Goal: Information Seeking & Learning: Learn about a topic

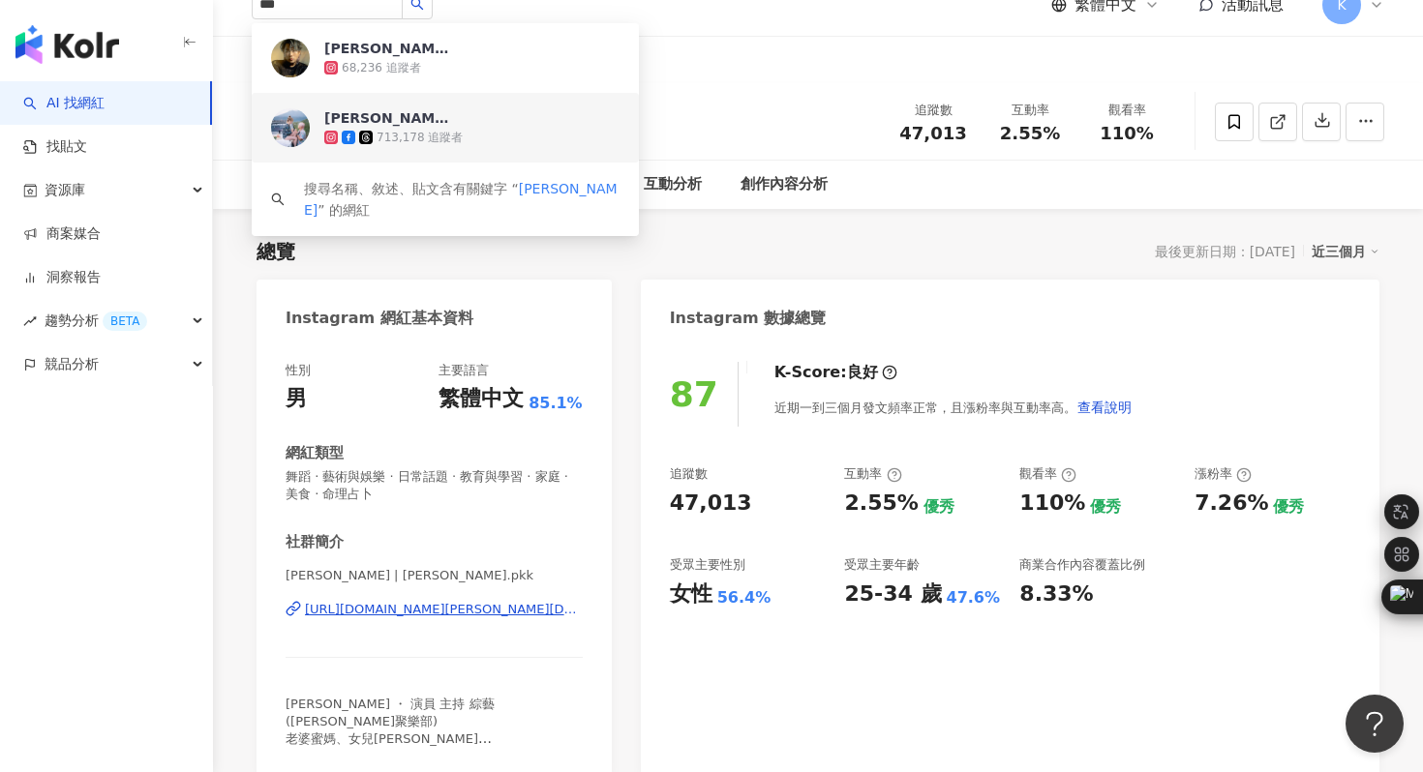
scroll to position [26, 0]
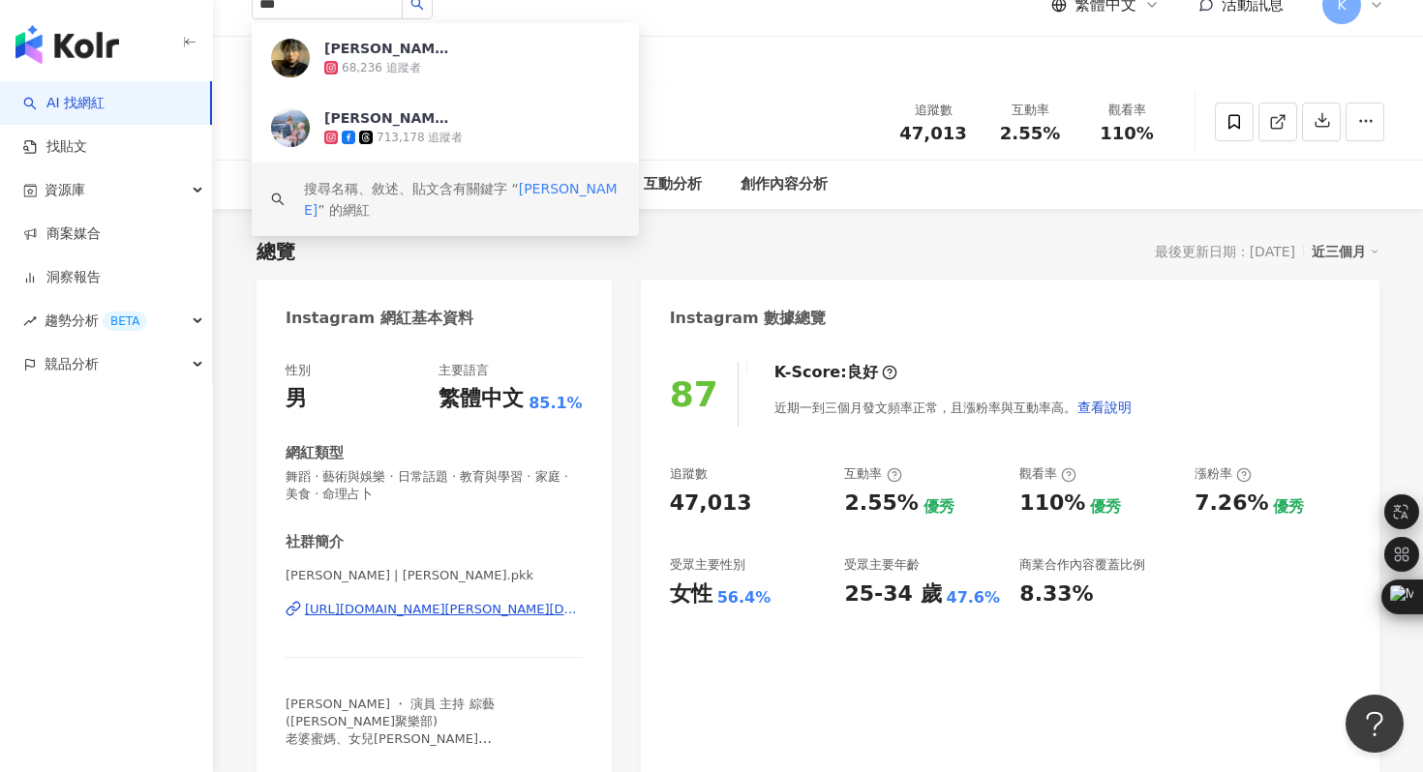
click at [407, 306] on div "Instagram 網紅基本資料" at bounding box center [380, 318] width 188 height 29
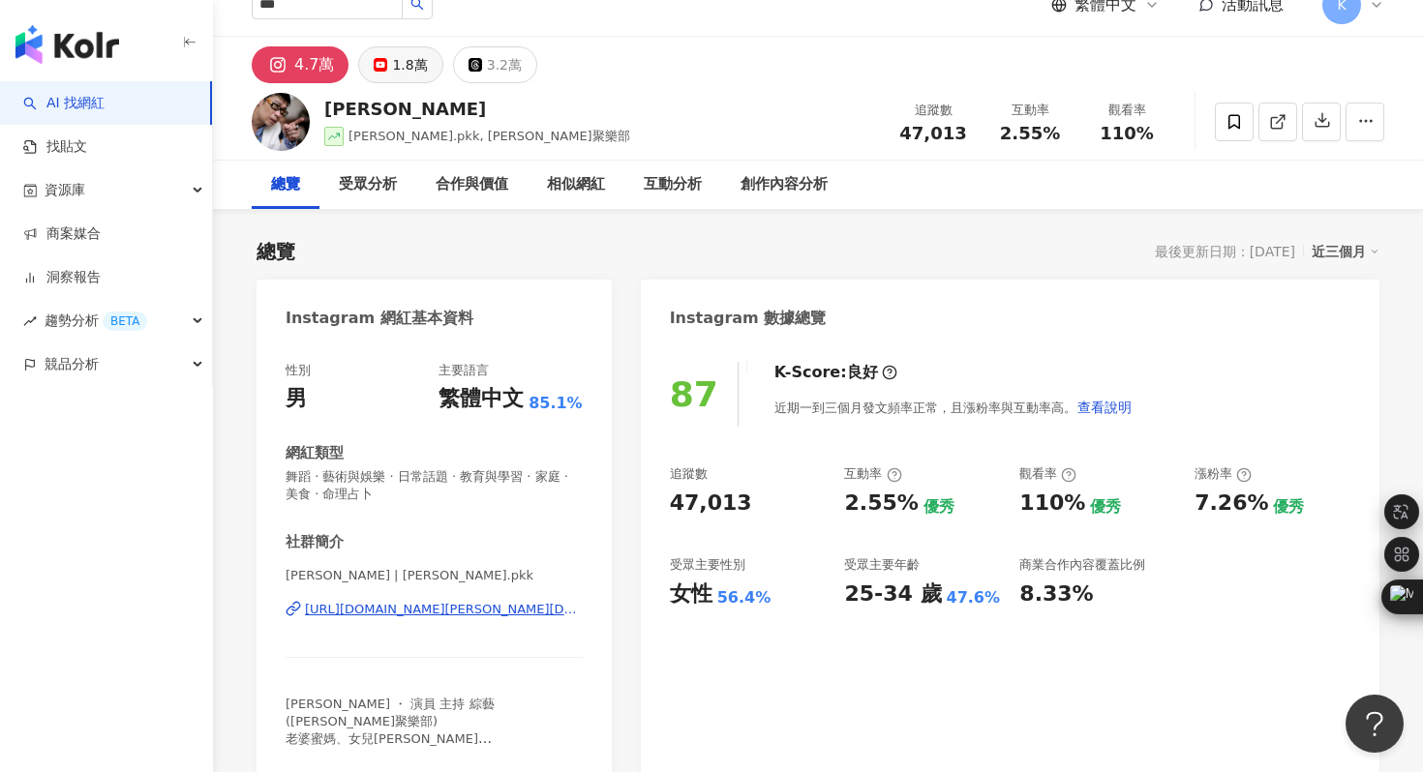
click at [404, 69] on div "1.8萬" at bounding box center [409, 64] width 35 height 27
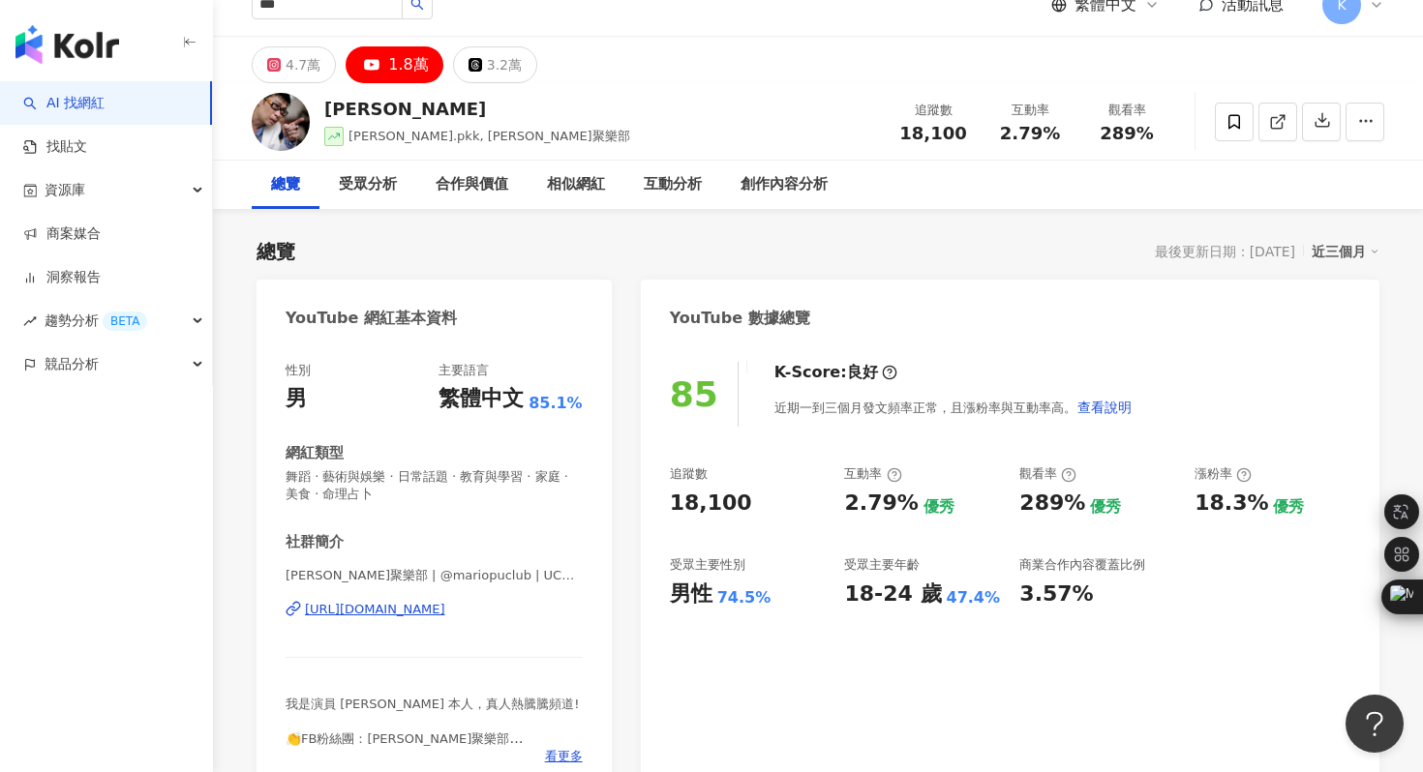
click at [389, 607] on div "https://www.youtube.com/channel/UCABOAOUpDmT4LKi-J8rsx0A" at bounding box center [375, 609] width 140 height 17
click at [316, 58] on div "4.7萬" at bounding box center [303, 64] width 35 height 27
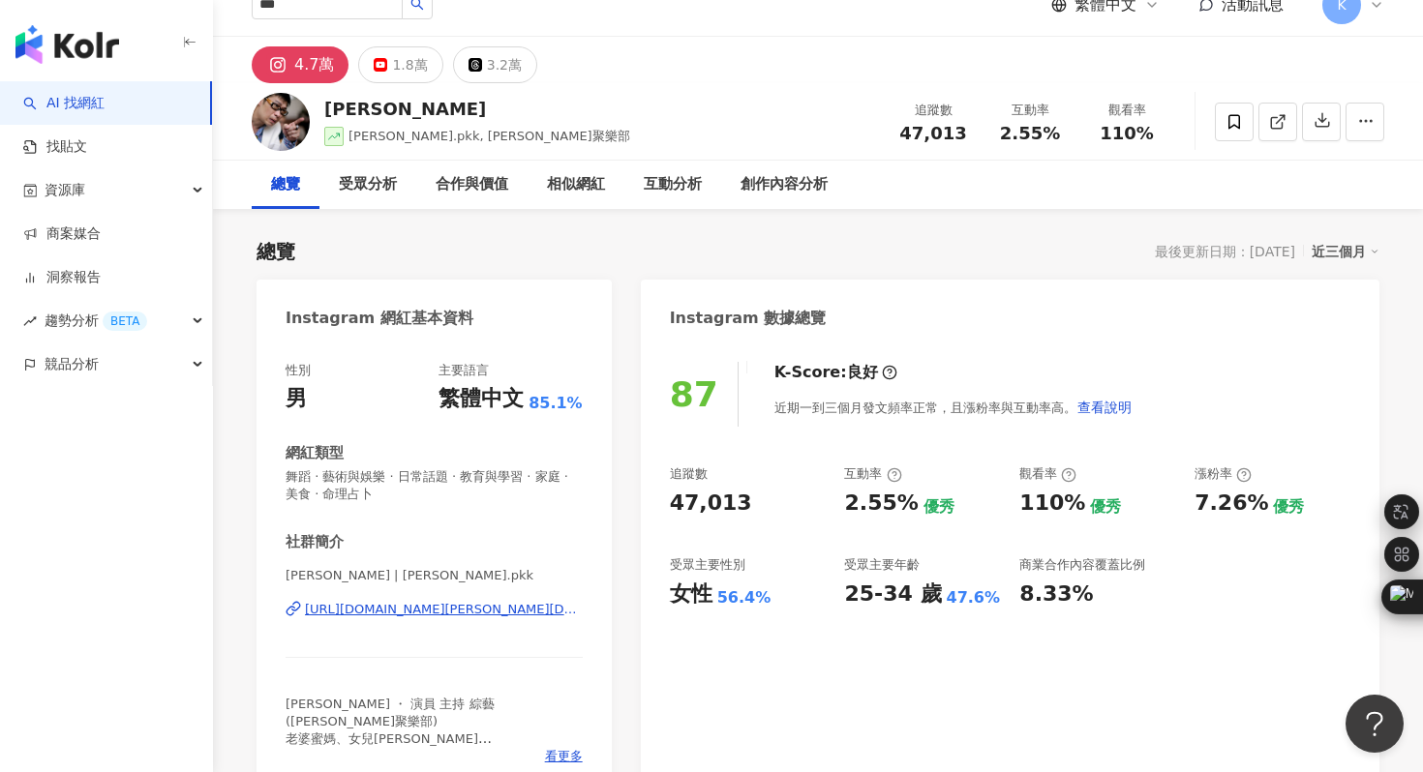
click at [370, 610] on div "https://www.instagram.com/mario.pkk/" at bounding box center [444, 609] width 278 height 17
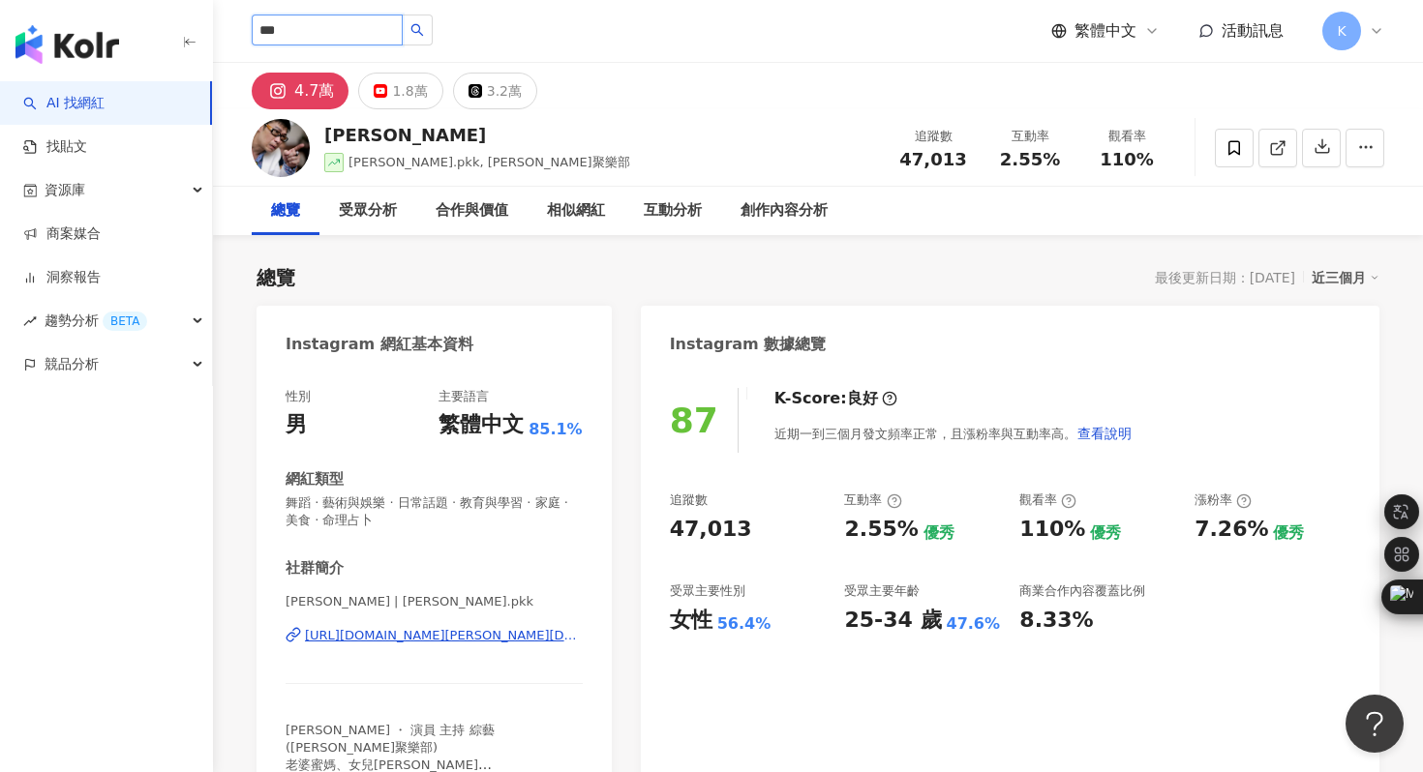
click at [312, 32] on input "***" at bounding box center [327, 30] width 151 height 31
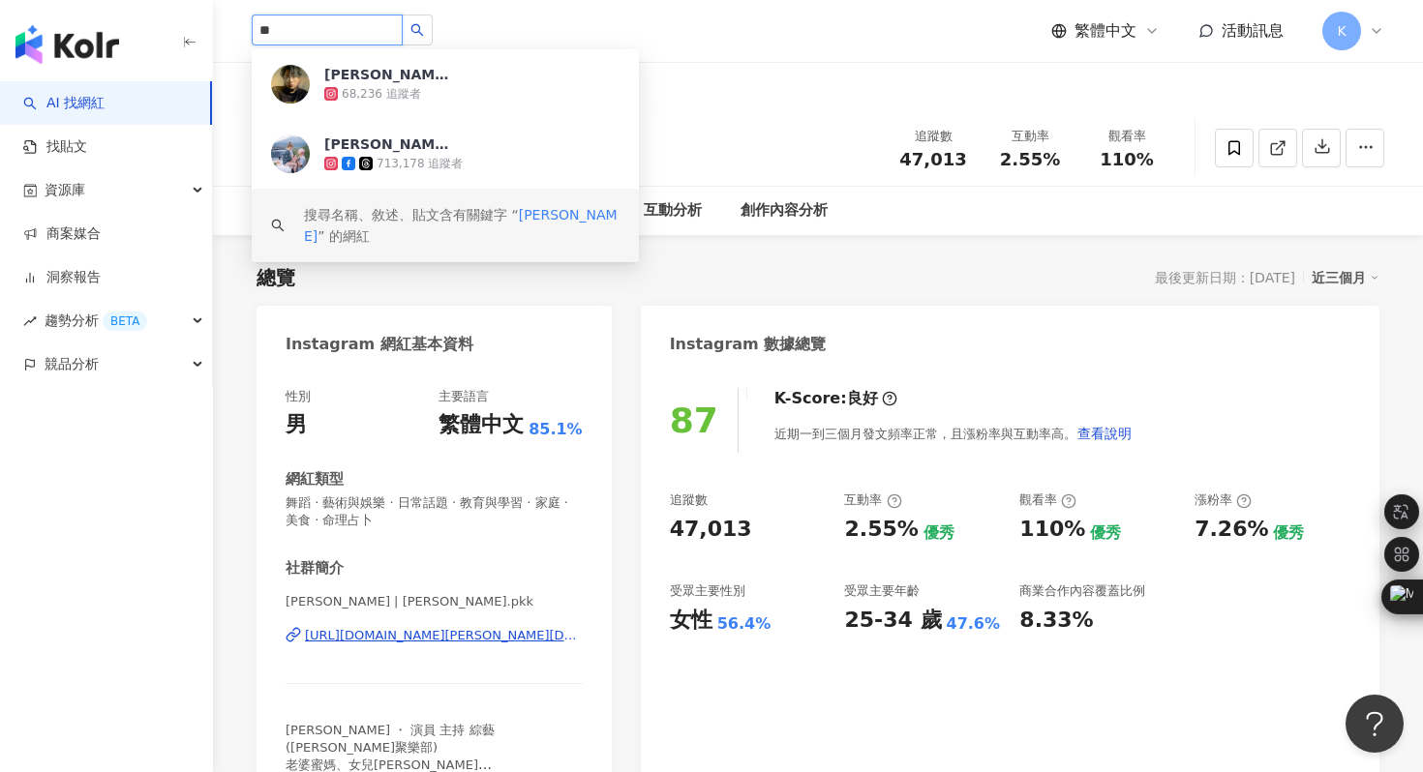
type input "*"
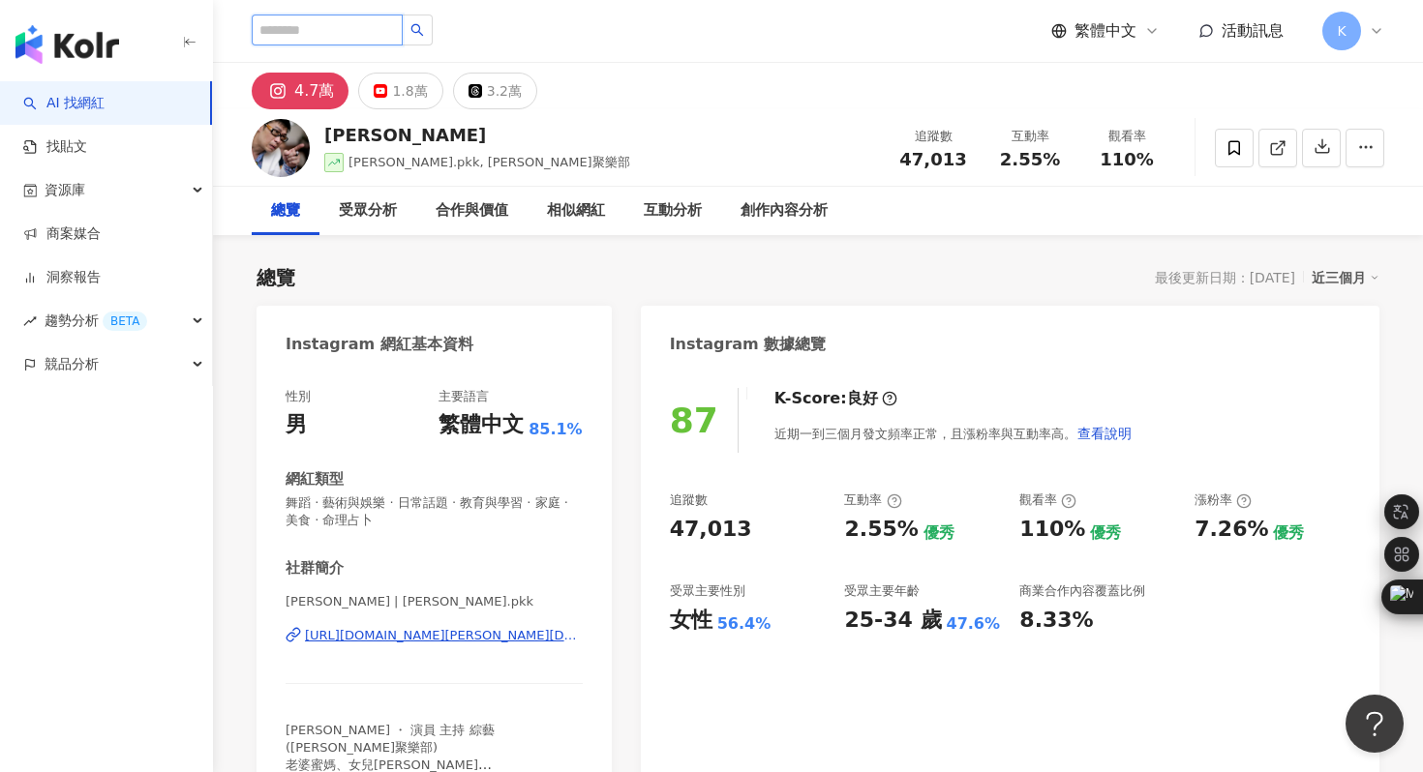
paste input "**********"
type input "**********"
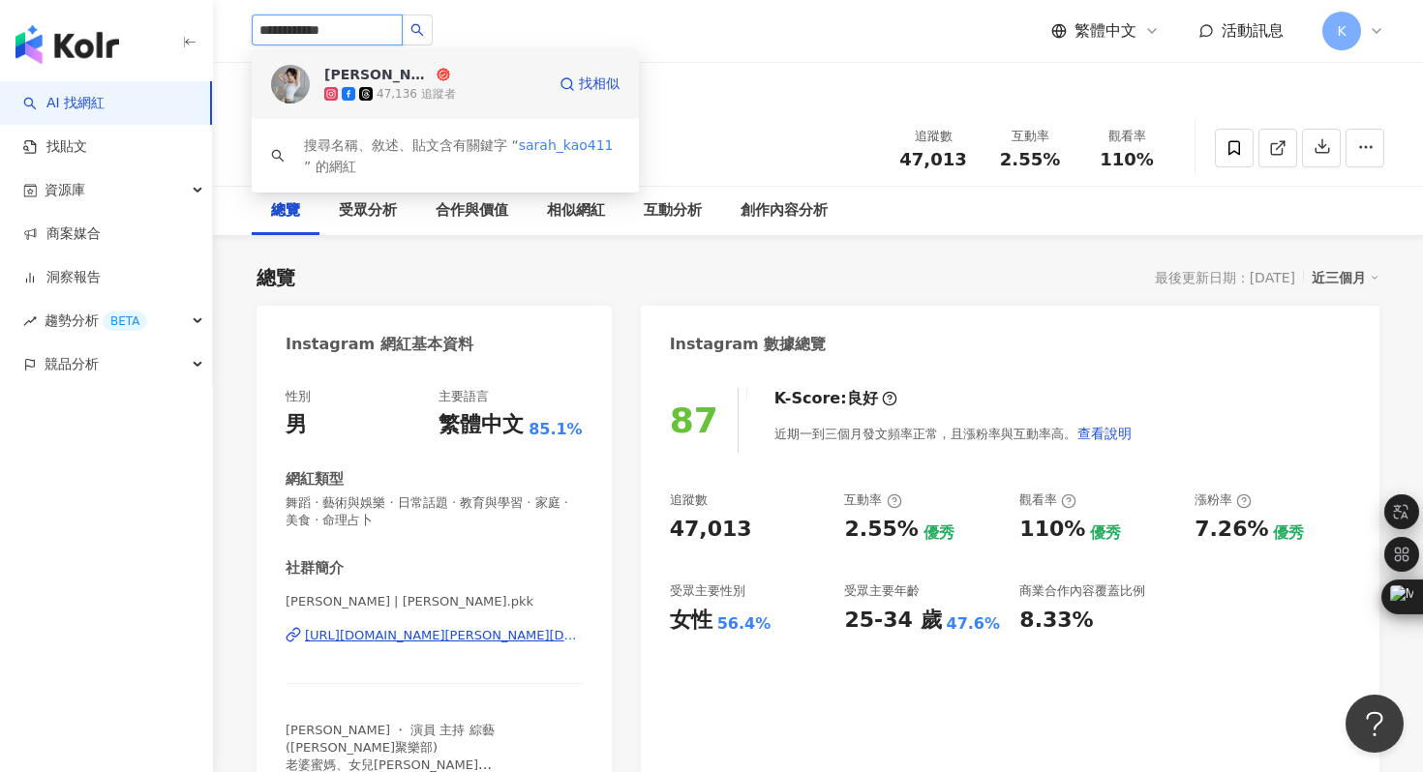
click at [291, 88] on img at bounding box center [290, 84] width 39 height 39
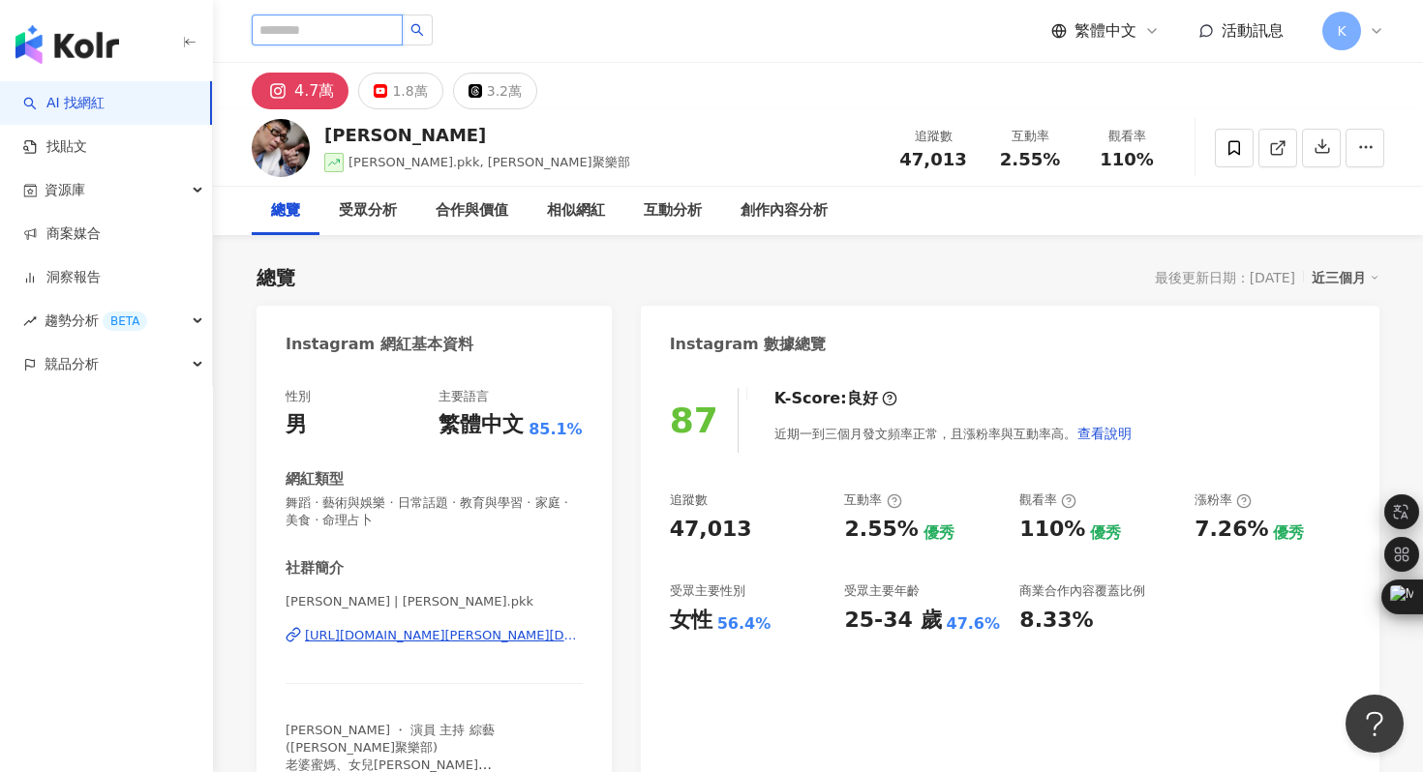
paste input "**********"
type input "**********"
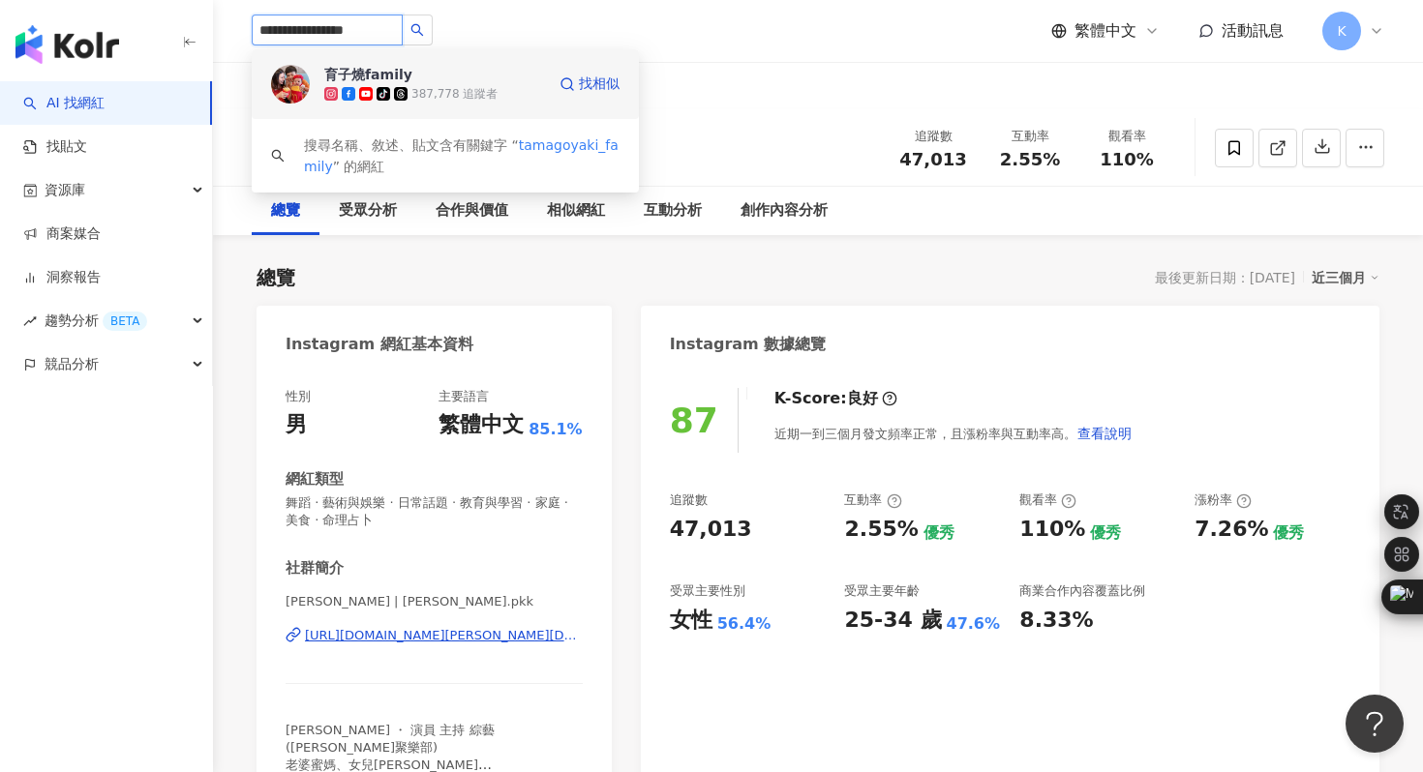
click at [293, 90] on img at bounding box center [290, 84] width 39 height 39
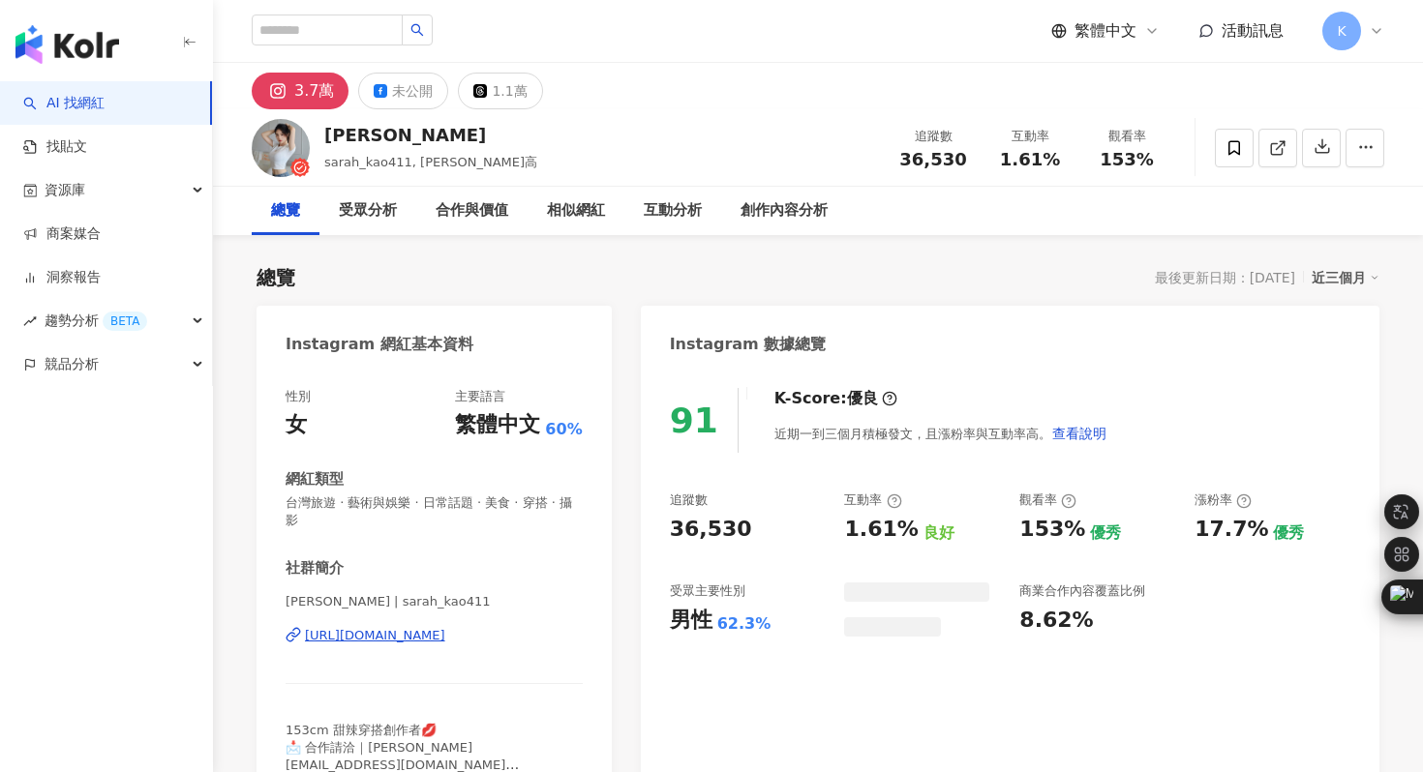
click at [409, 98] on div "未公開" at bounding box center [412, 90] width 41 height 27
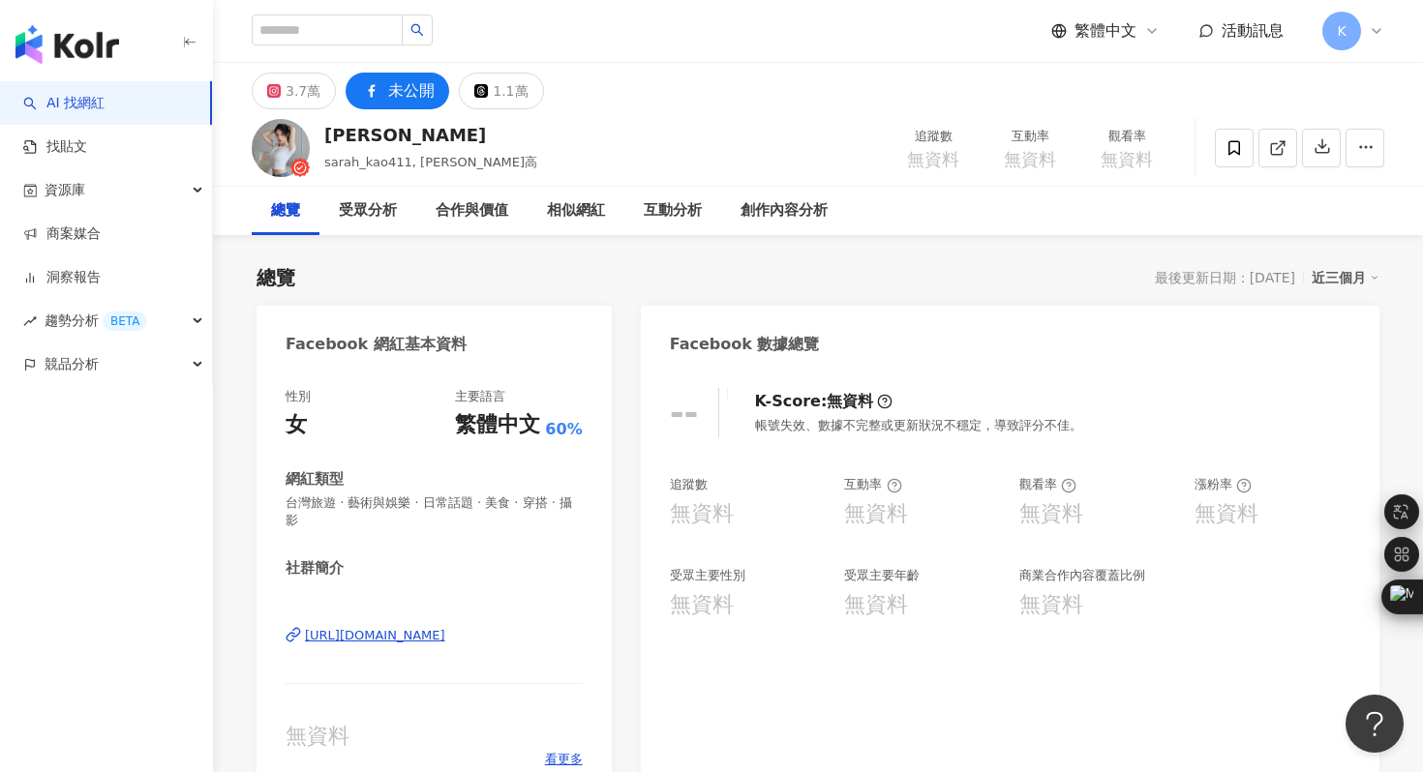
click at [364, 627] on div "https://www.facebook.com/100002115946605" at bounding box center [375, 635] width 140 height 17
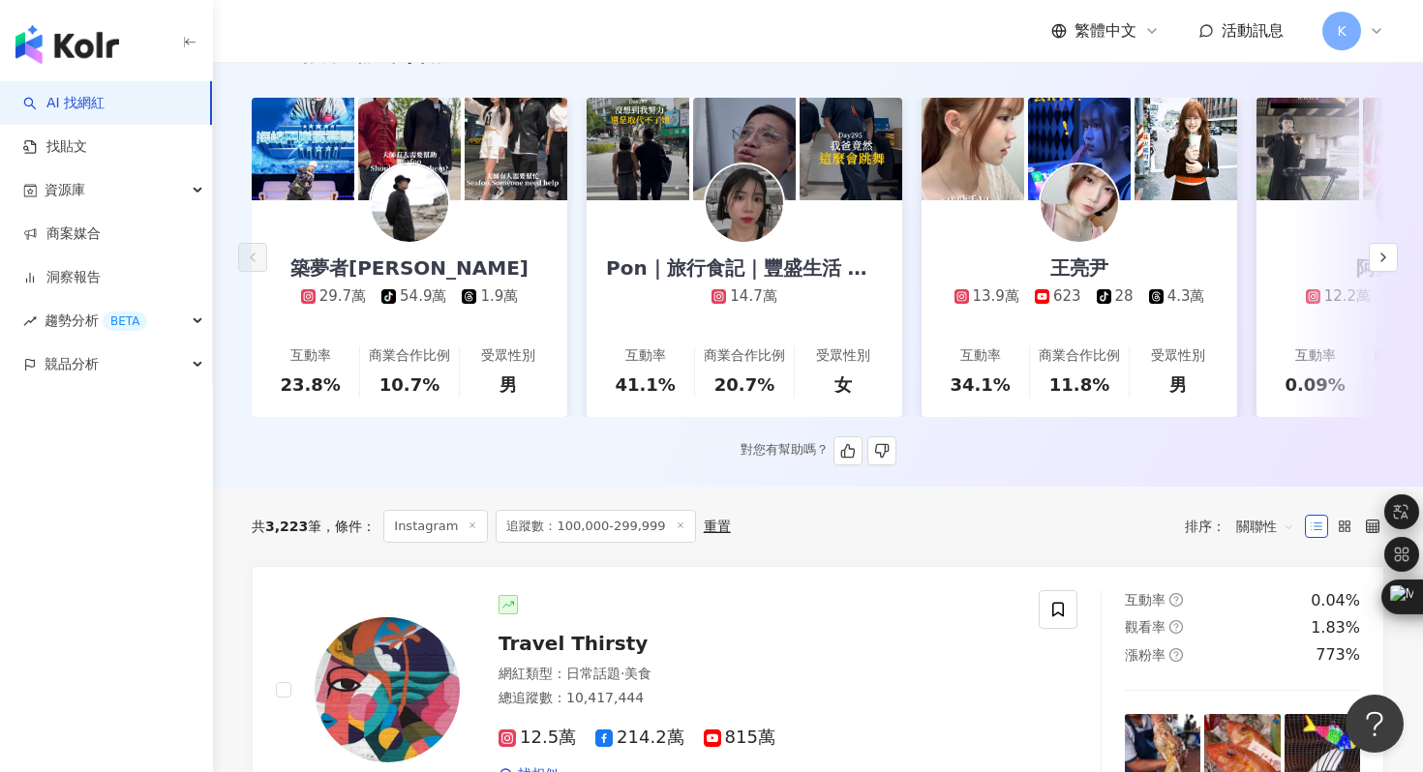
scroll to position [246, 0]
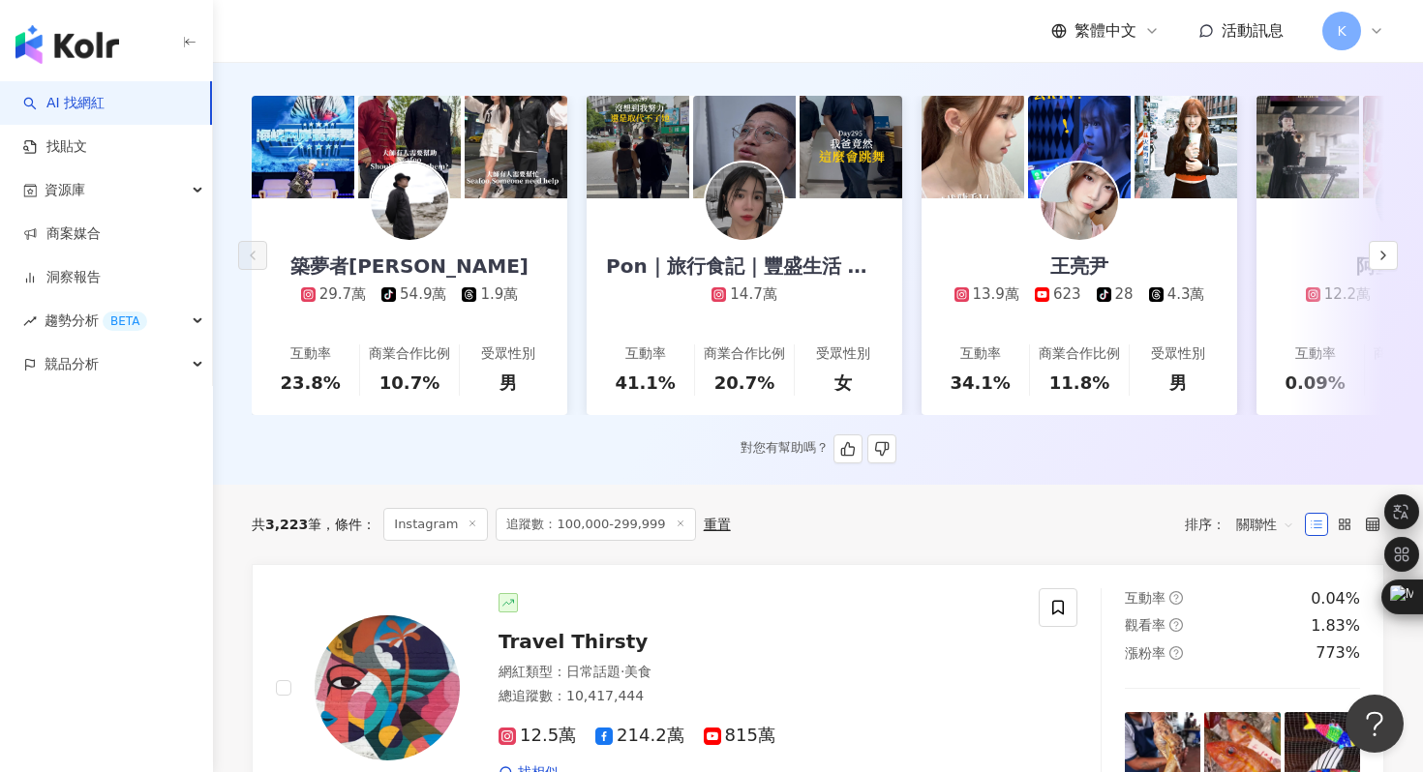
click at [739, 205] on img at bounding box center [744, 201] width 77 height 77
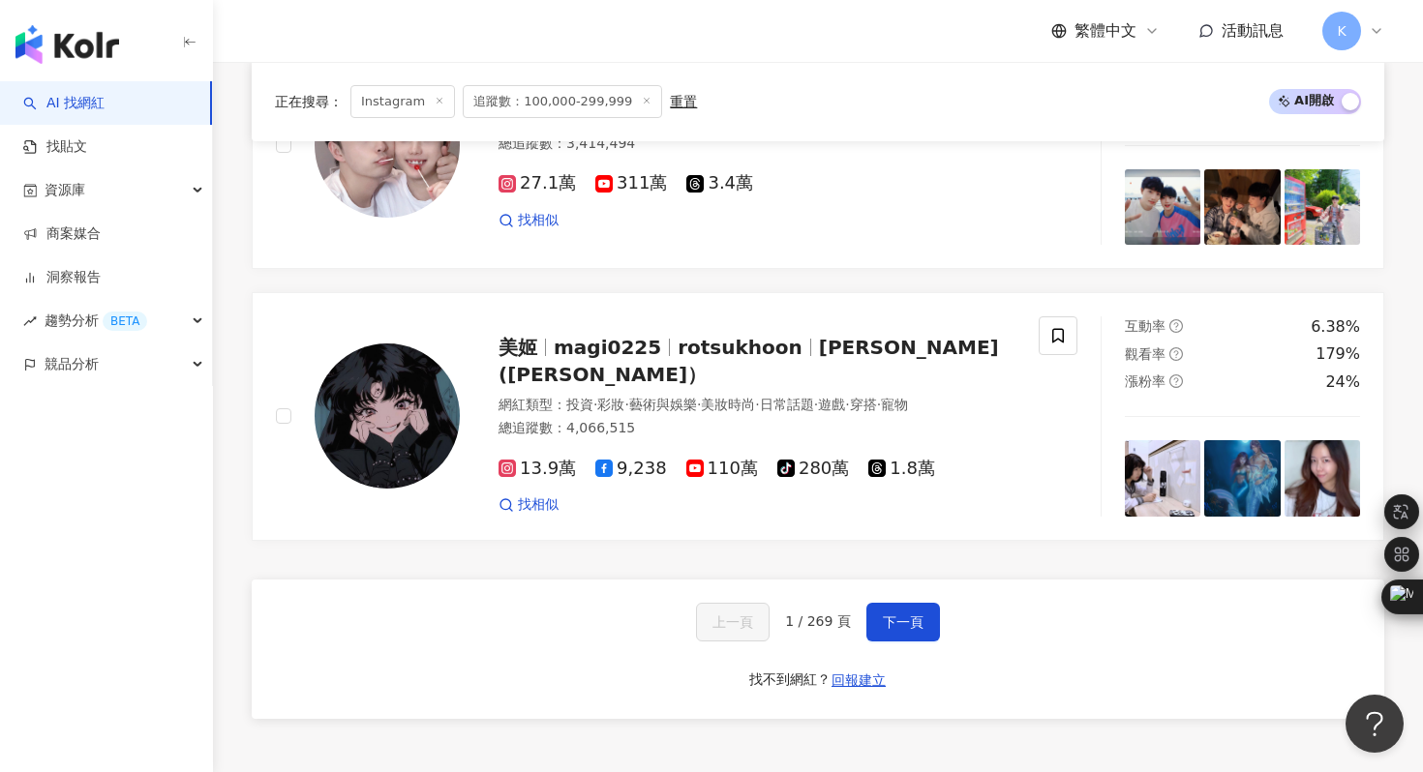
scroll to position [3605, 0]
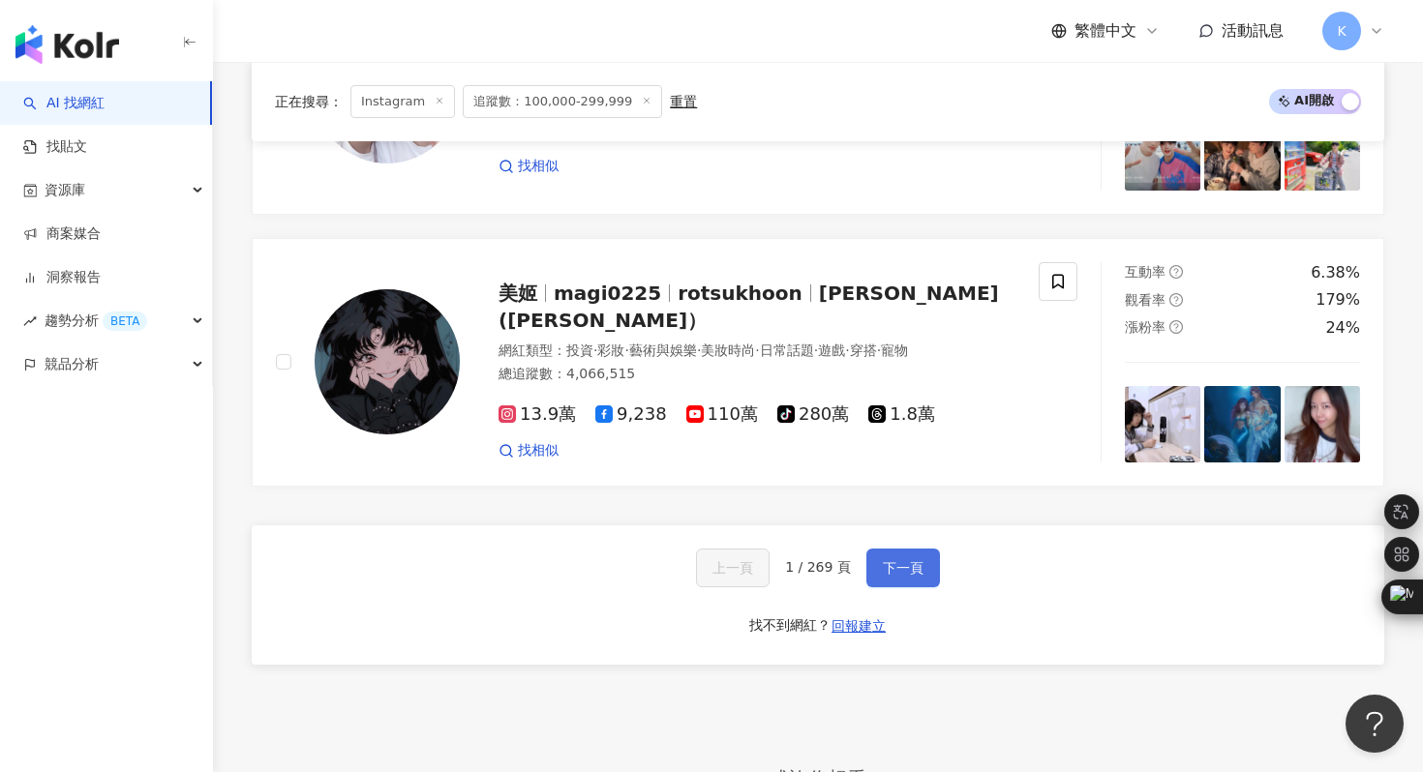
click at [923, 559] on button "下一頁" at bounding box center [903, 568] width 74 height 39
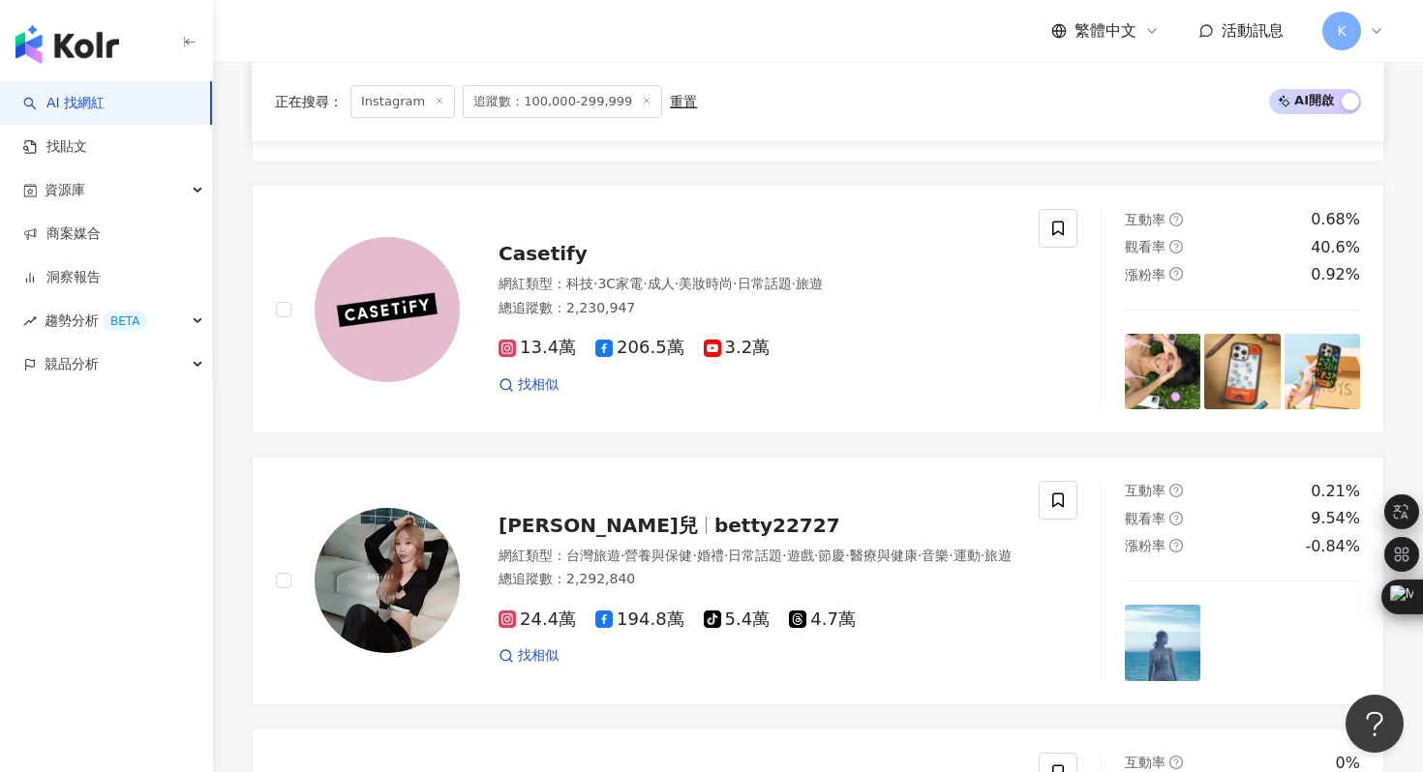
scroll to position [2017, 0]
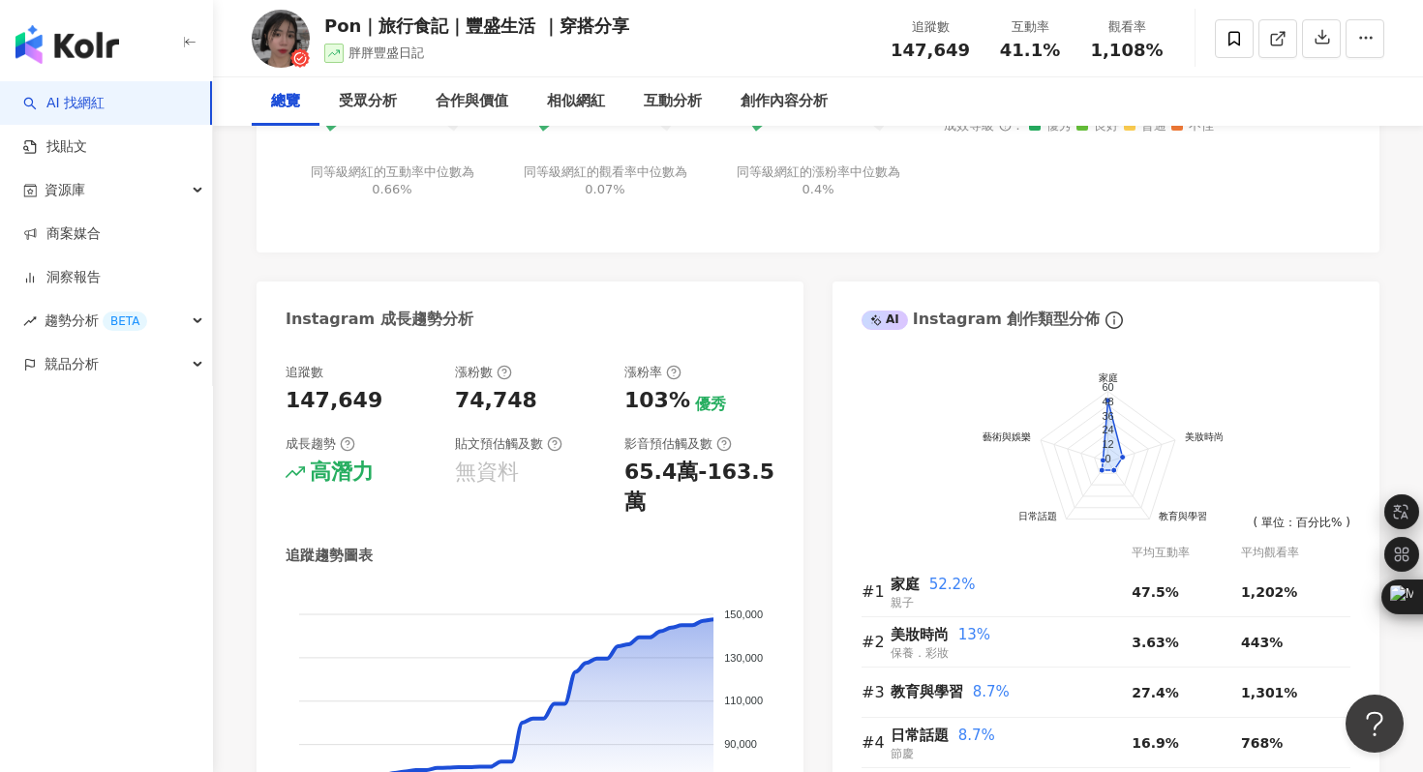
scroll to position [1152, 0]
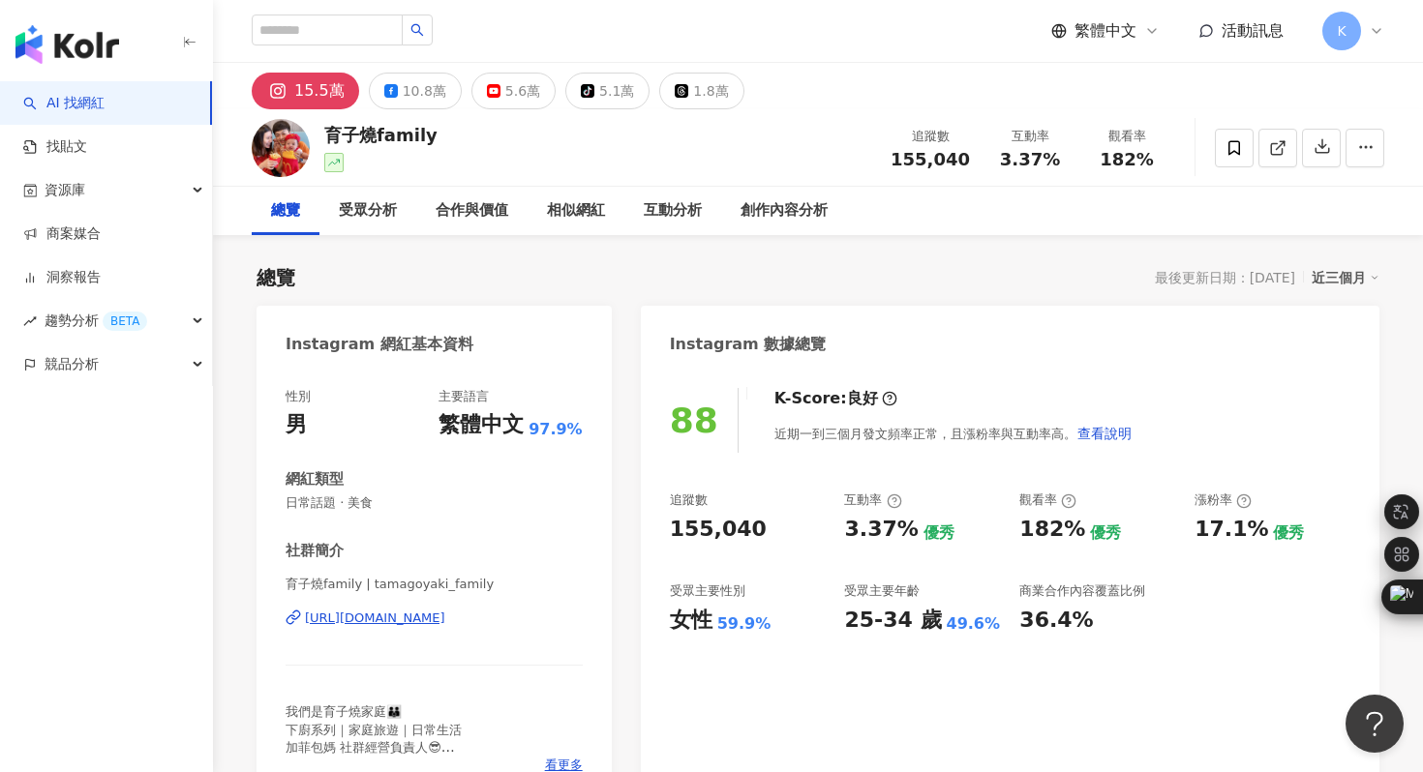
click at [515, 88] on div "5.6萬" at bounding box center [522, 90] width 35 height 27
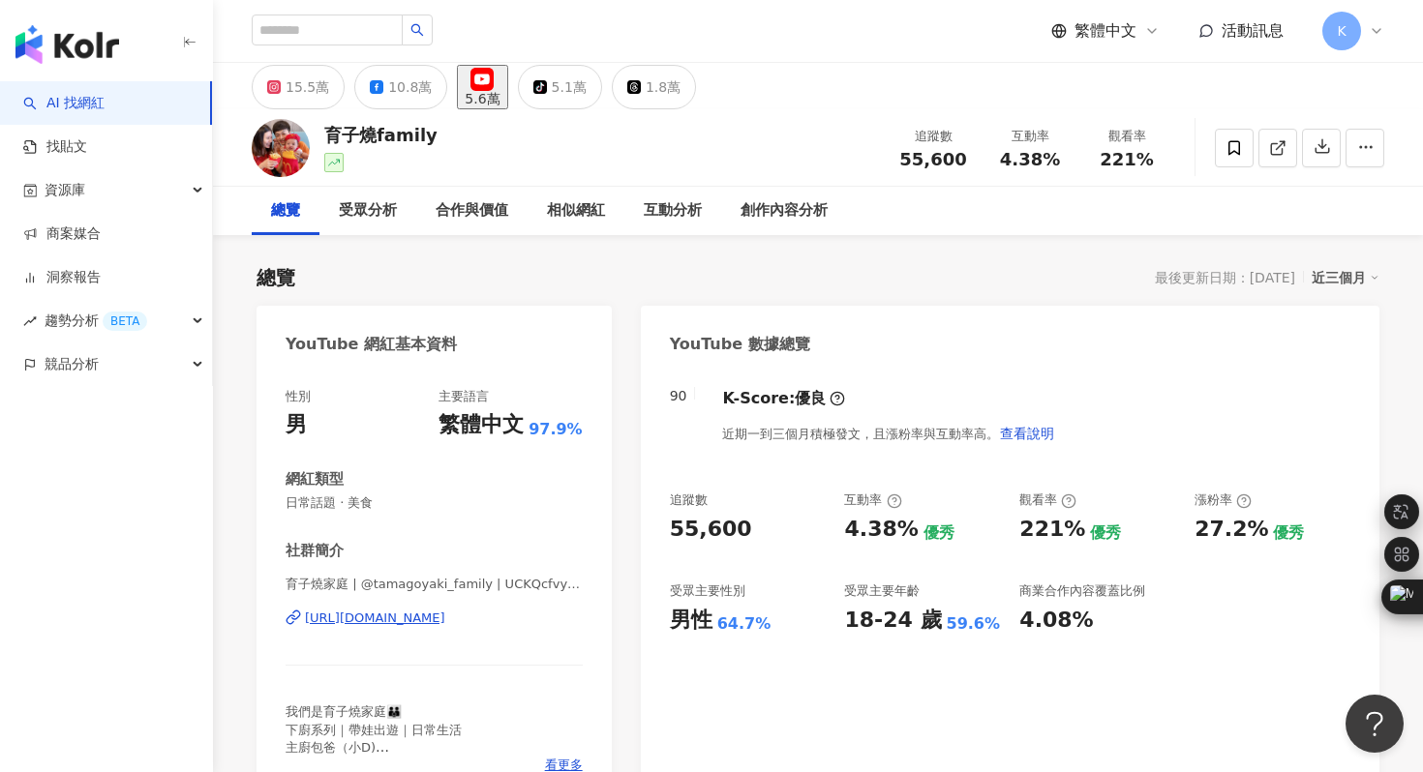
click at [452, 609] on div "育子燒家庭 | @tamagoyaki_family | UCKQcfvytQ3cweJTJ9QZQGvw [URL][DOMAIN_NAME]" at bounding box center [434, 632] width 297 height 113
click at [445, 615] on div "[URL][DOMAIN_NAME]" at bounding box center [375, 618] width 140 height 17
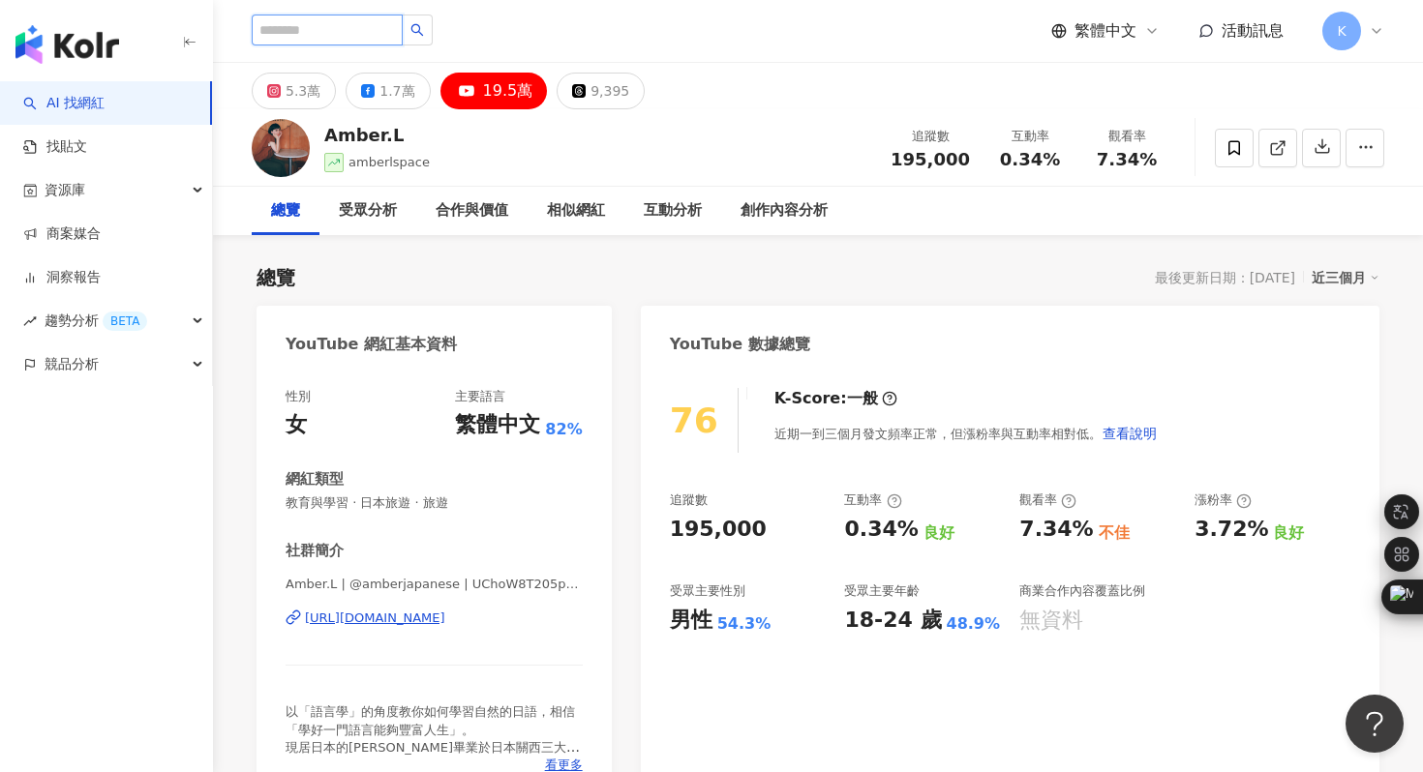
paste input "**********"
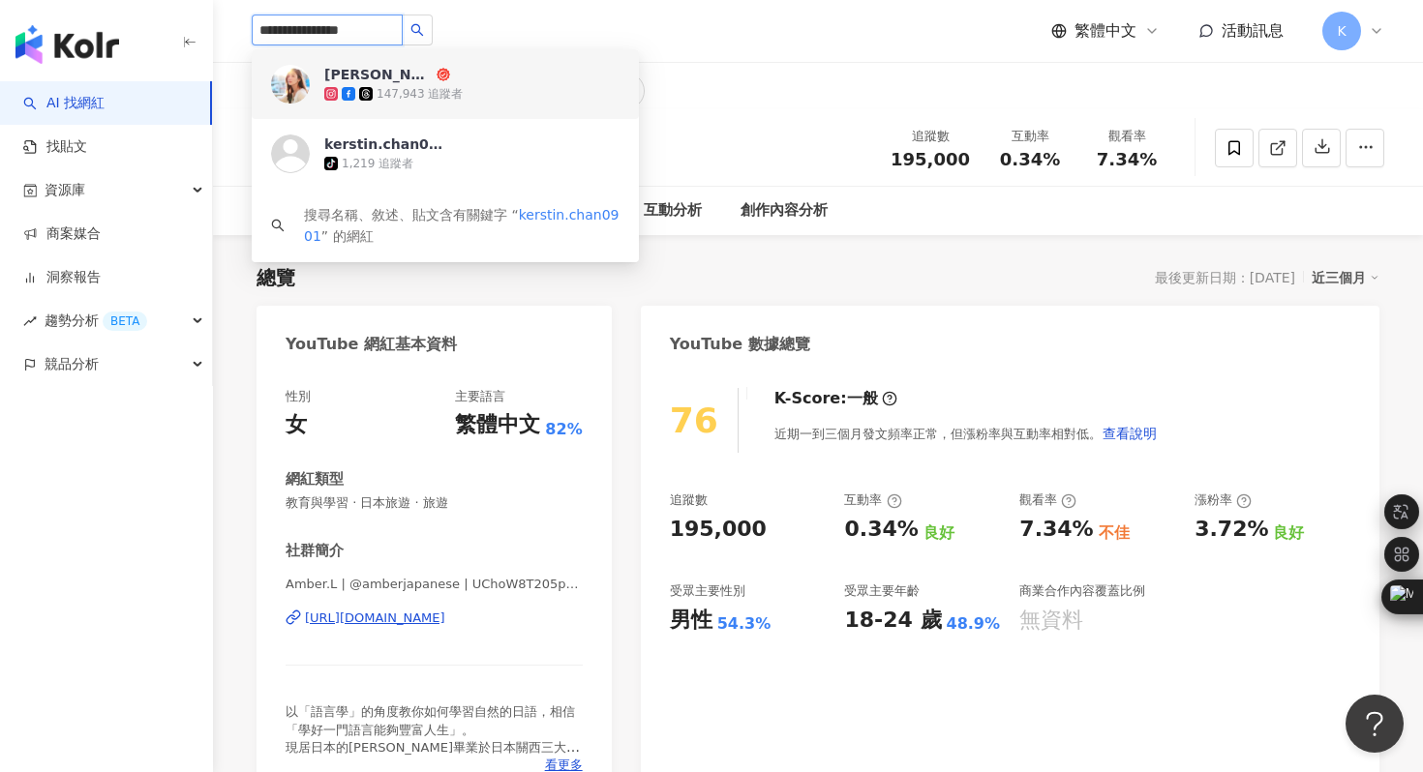
type input "**********"
click at [297, 84] on img at bounding box center [290, 84] width 39 height 39
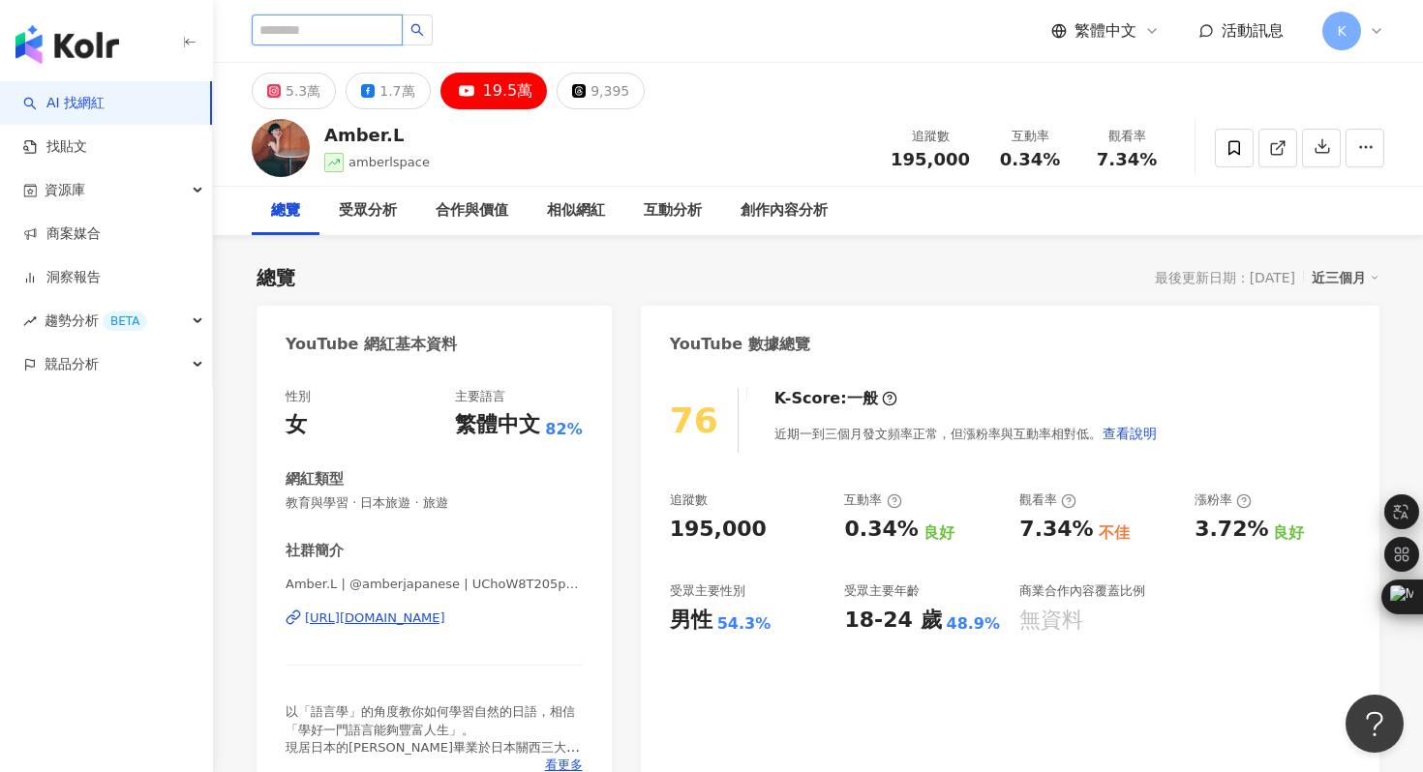
type input "*"
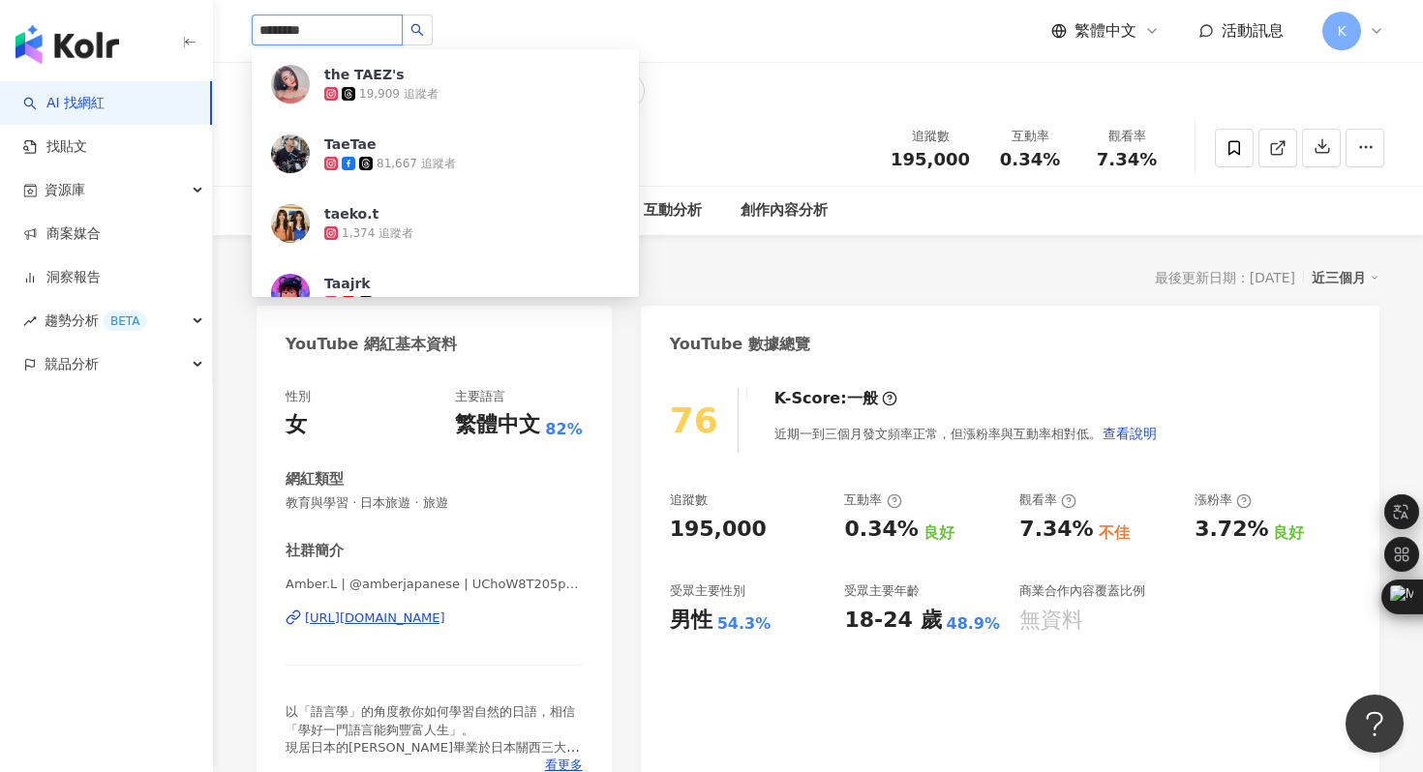
type input "*********"
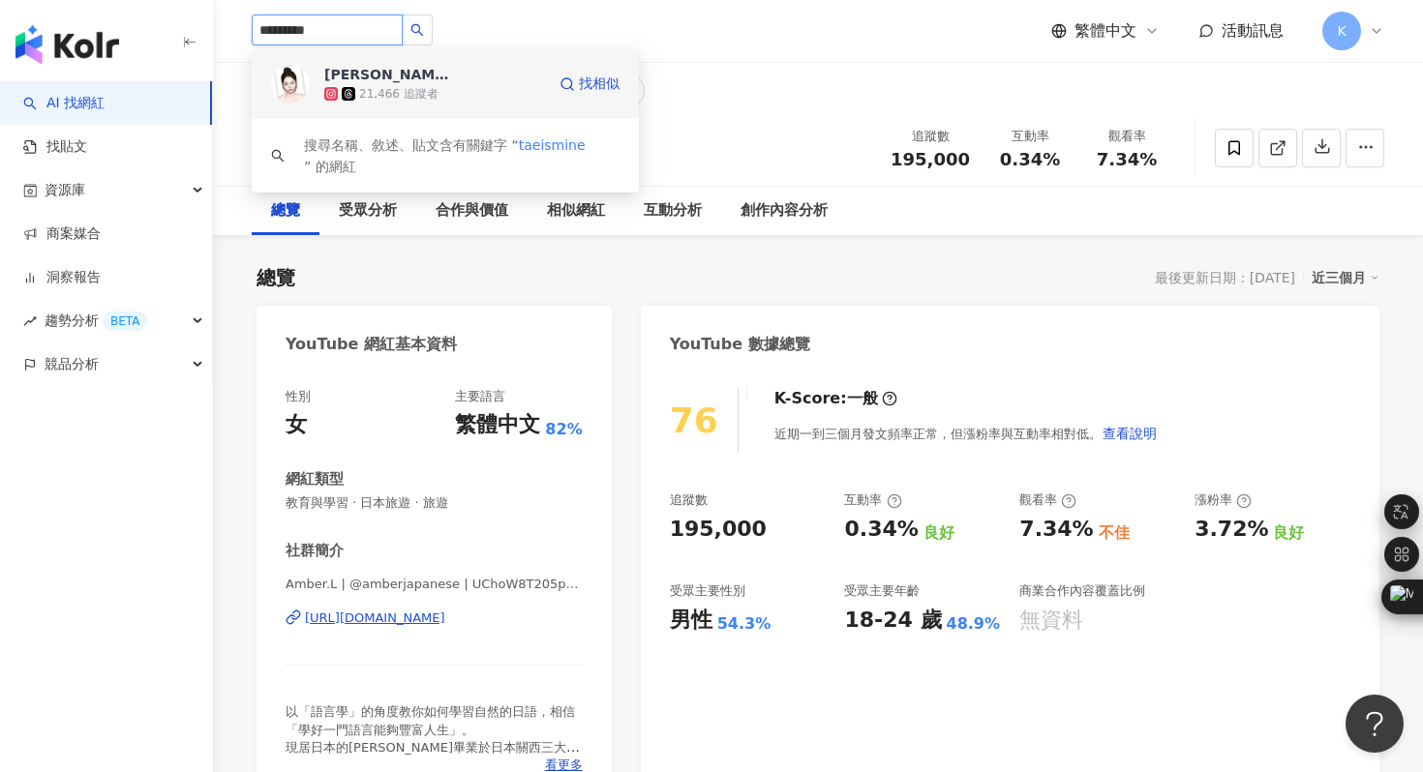
click at [276, 74] on img at bounding box center [290, 84] width 39 height 39
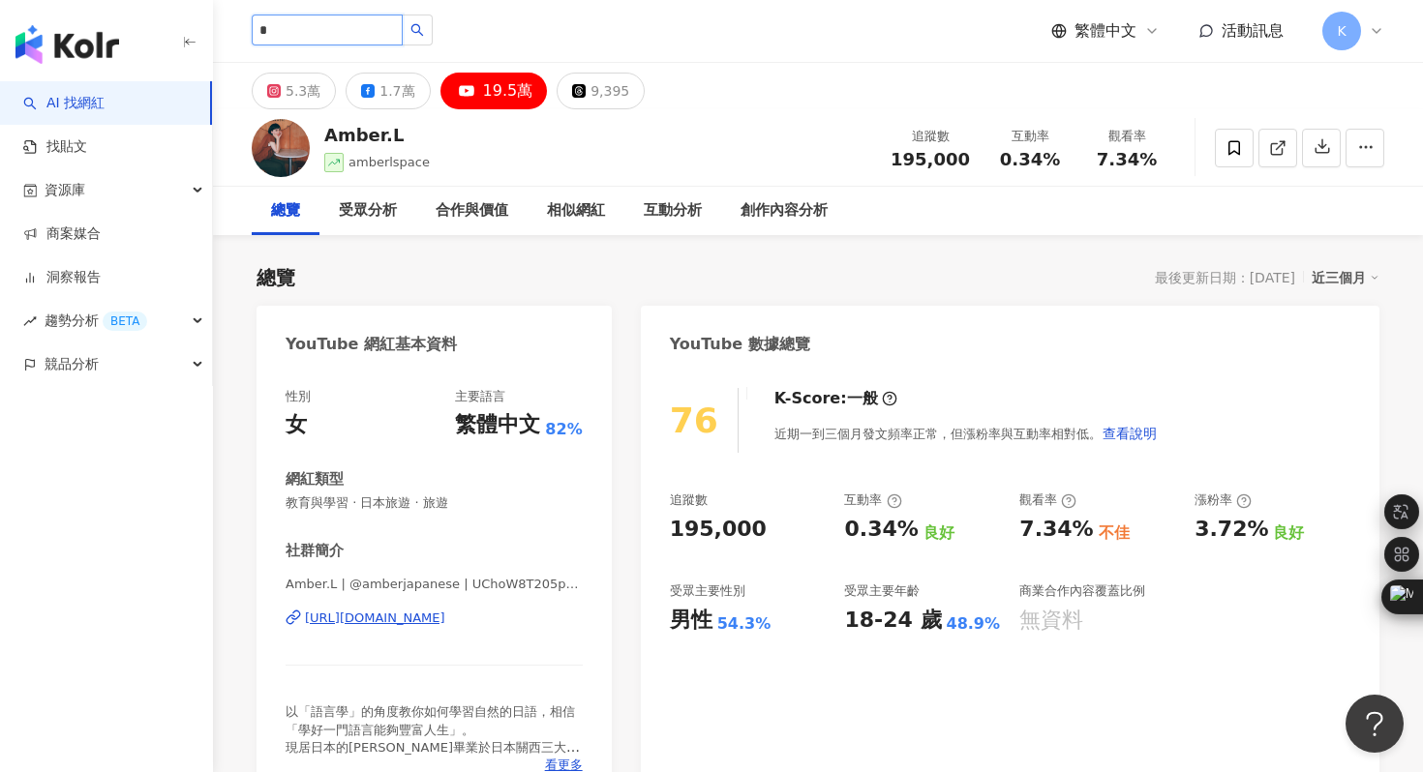
type input "*"
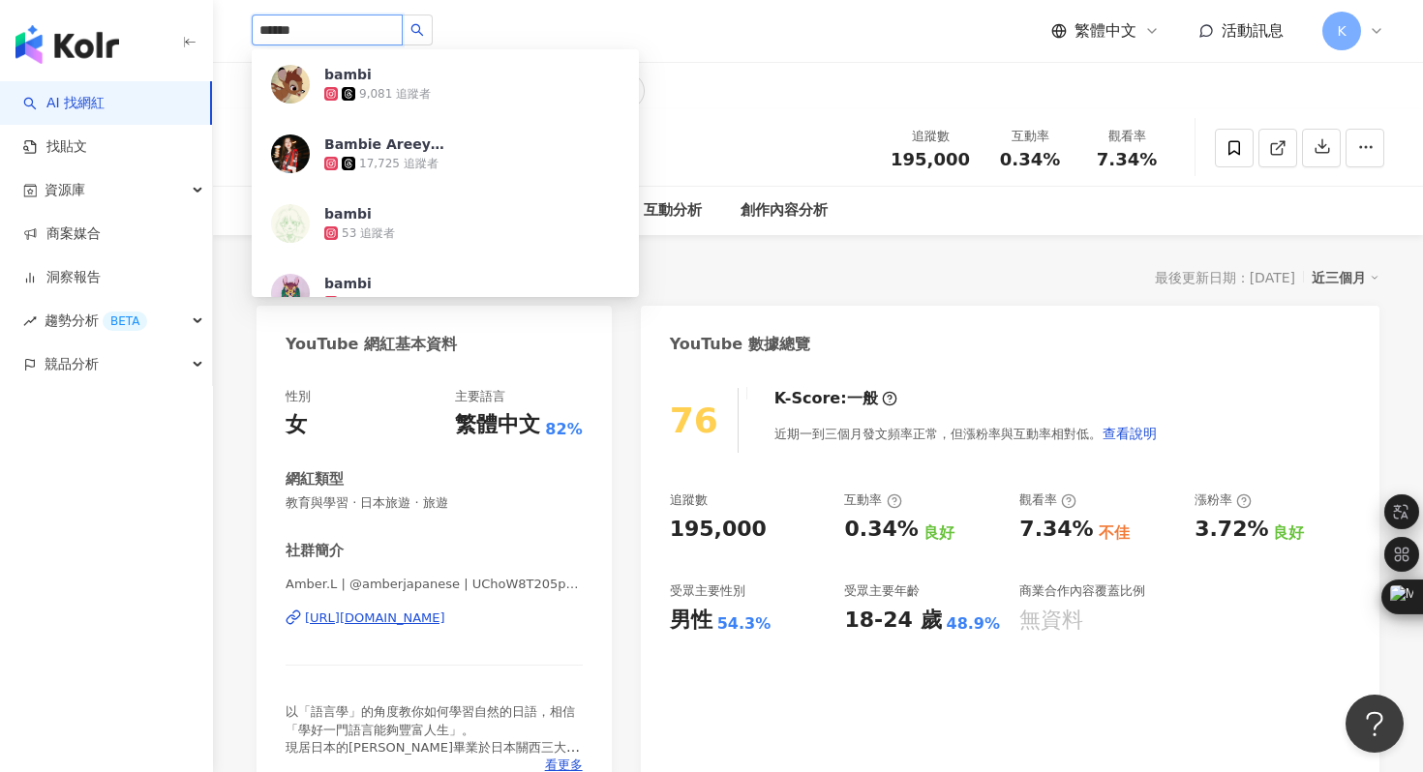
type input "*******"
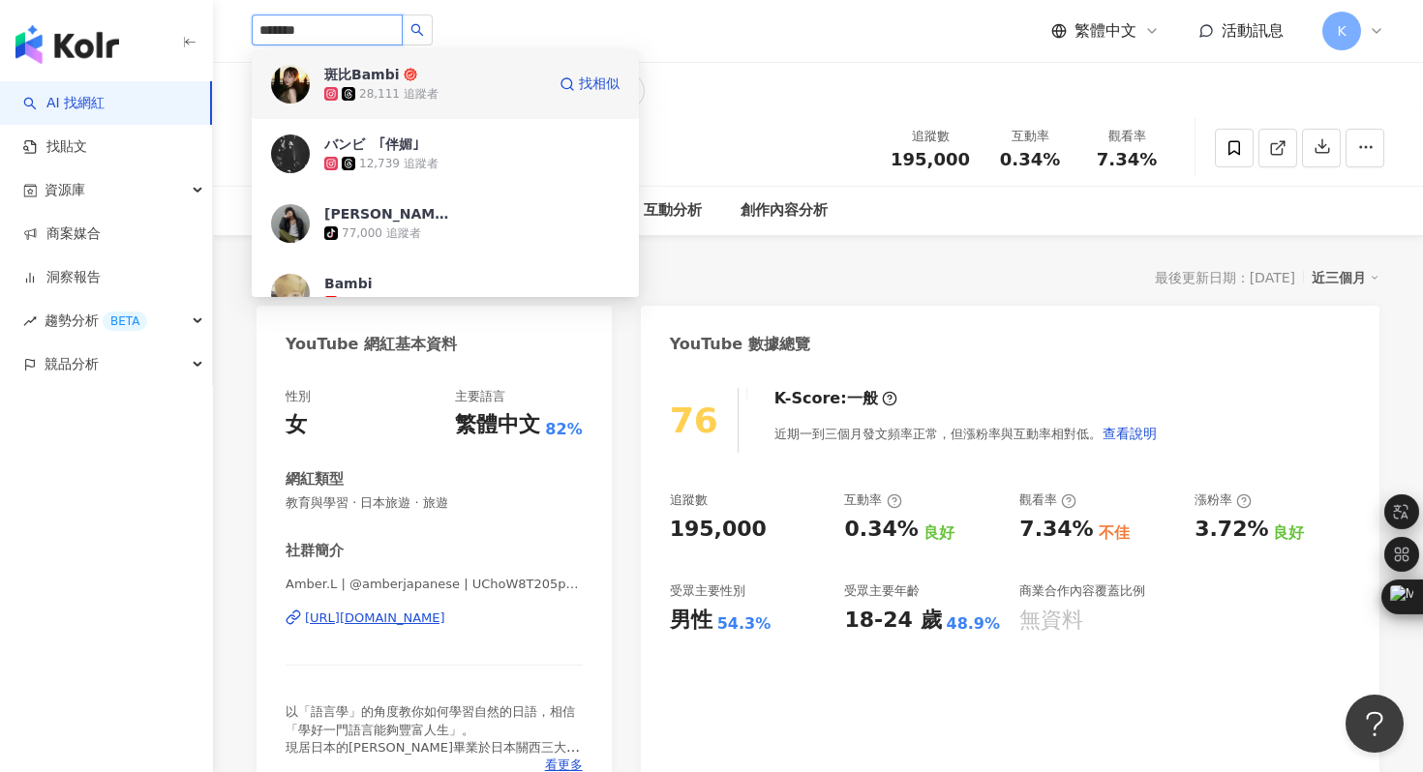
click at [296, 88] on img at bounding box center [290, 84] width 39 height 39
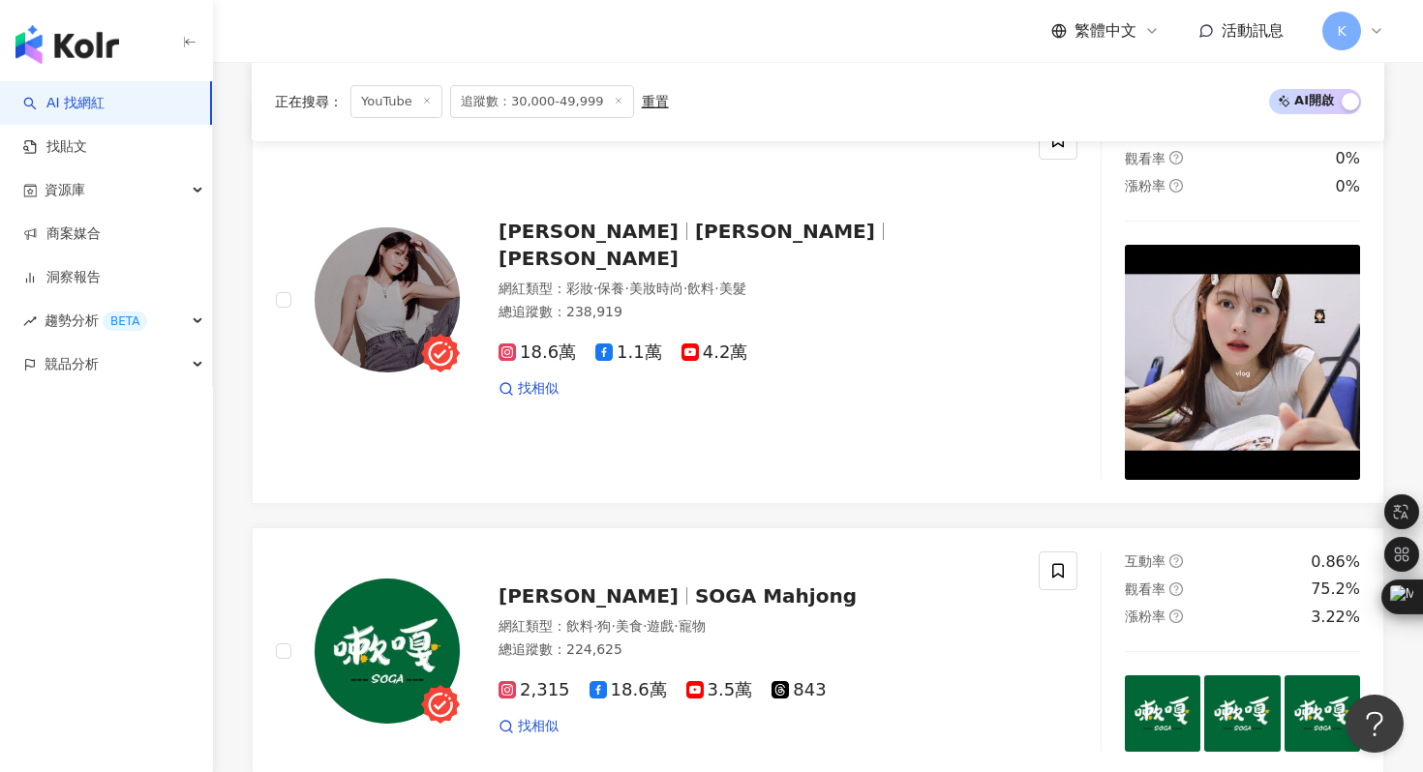
scroll to position [4242, 0]
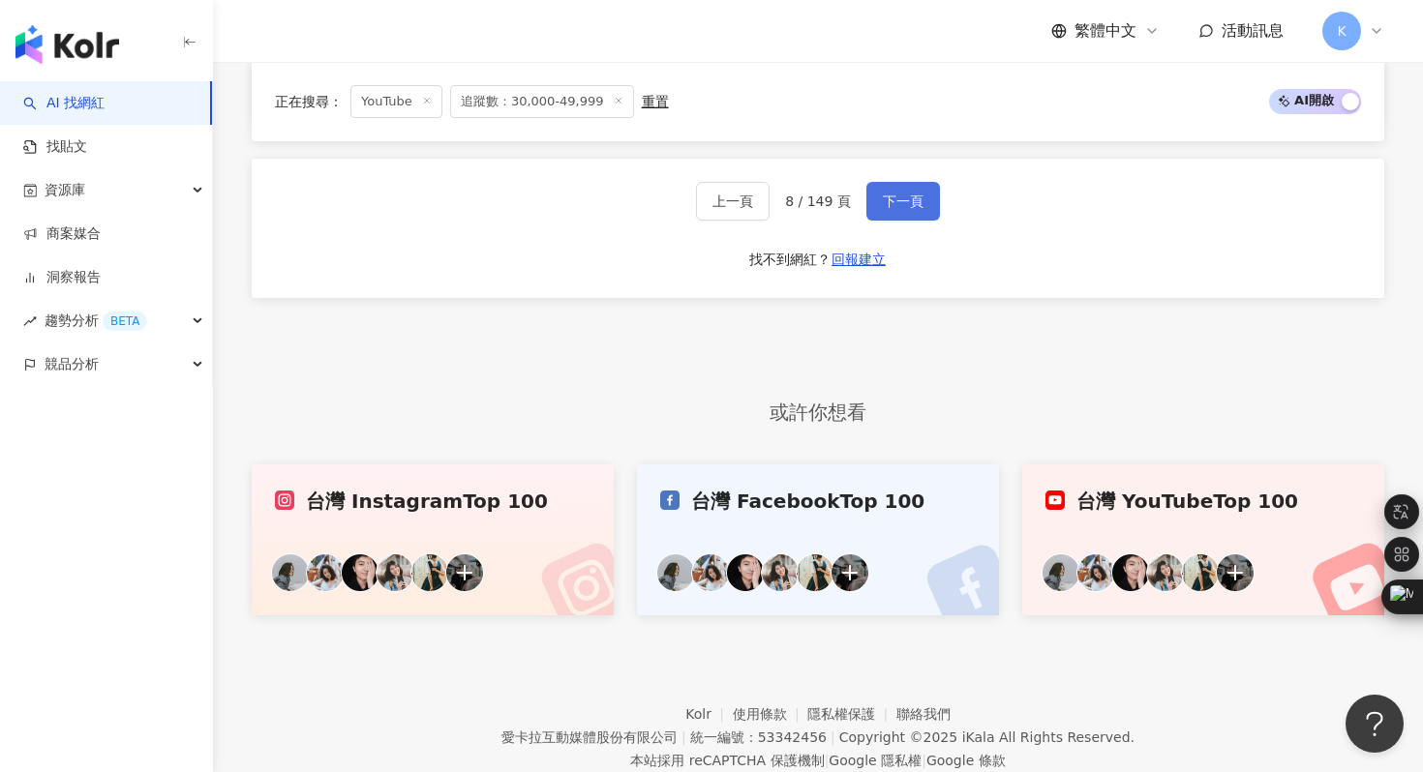
click at [883, 199] on span "下一頁" at bounding box center [903, 201] width 41 height 15
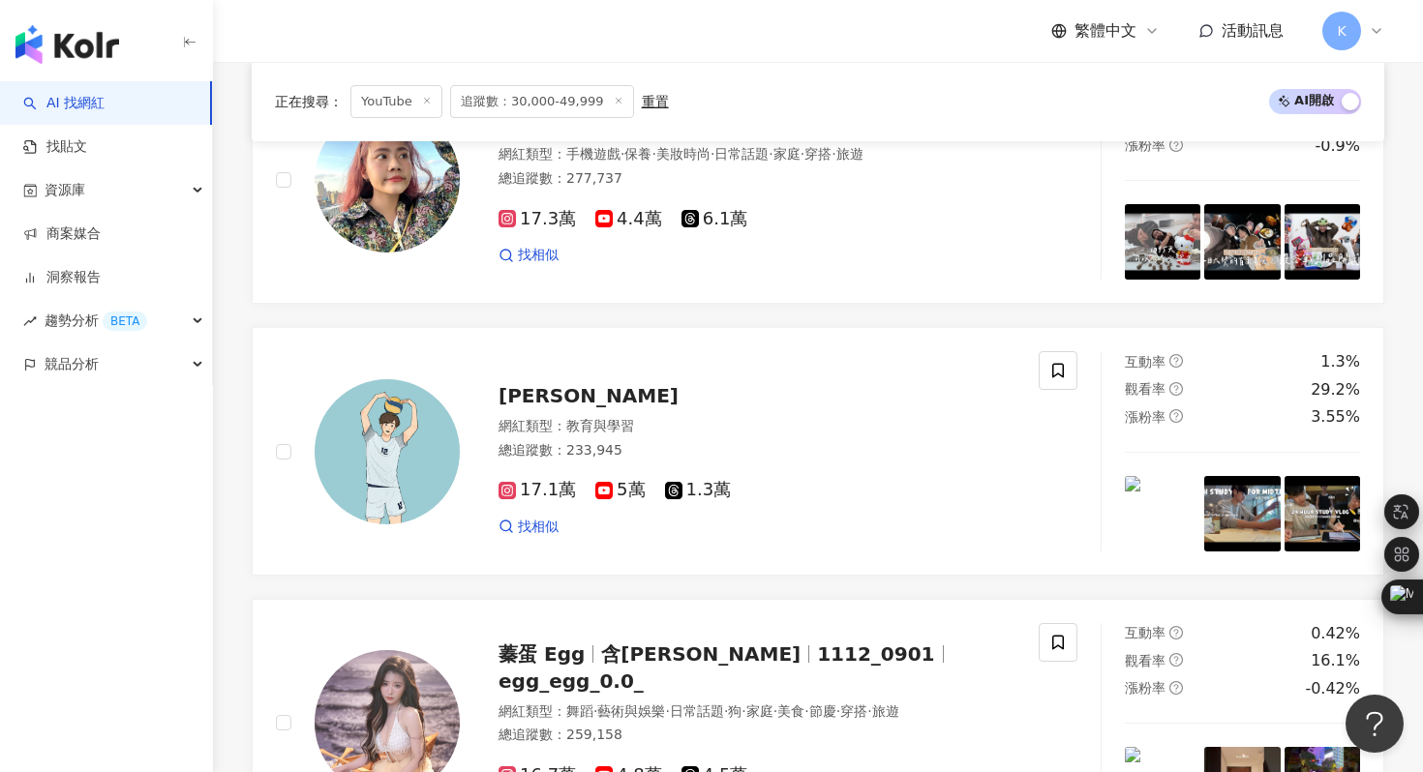
scroll to position [4024, 0]
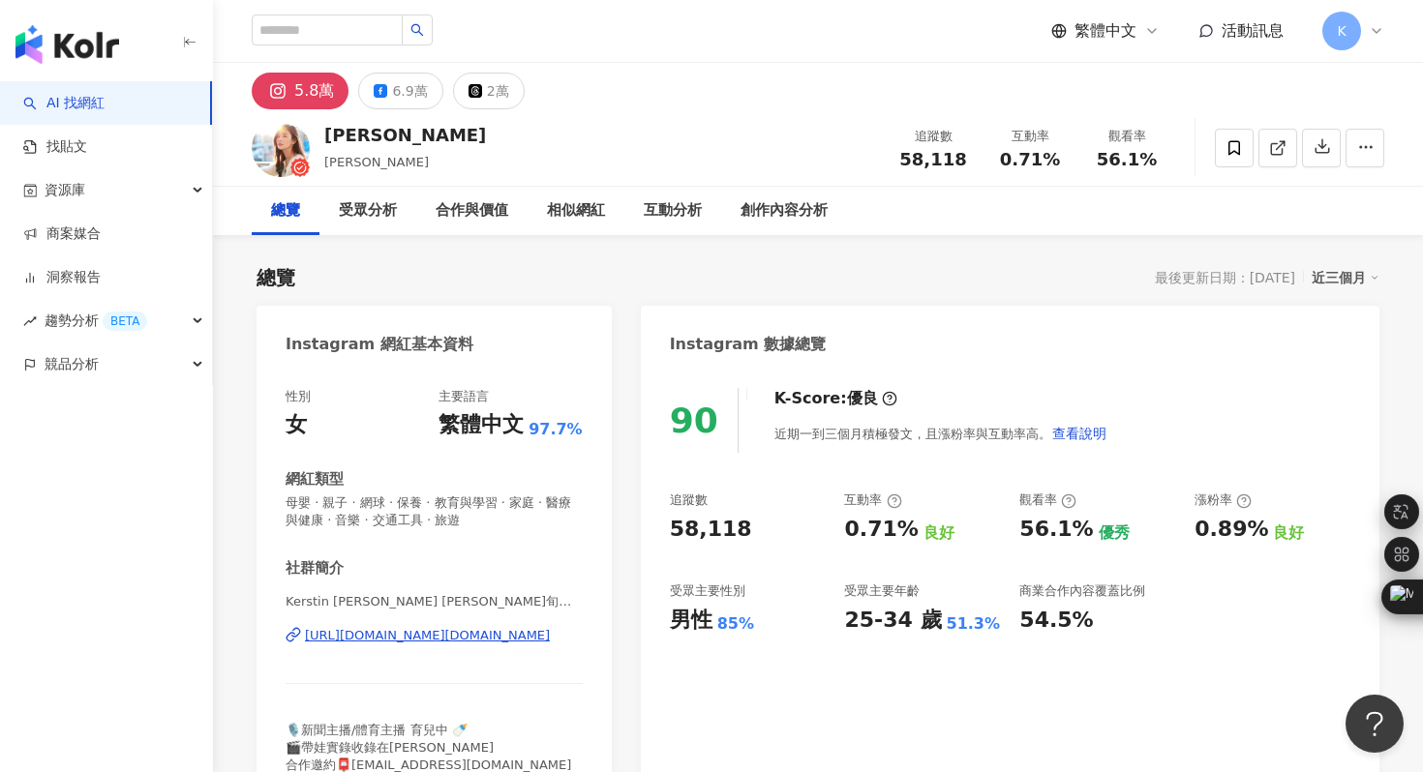
scroll to position [1, 0]
click at [399, 98] on div "6.9萬" at bounding box center [409, 89] width 35 height 27
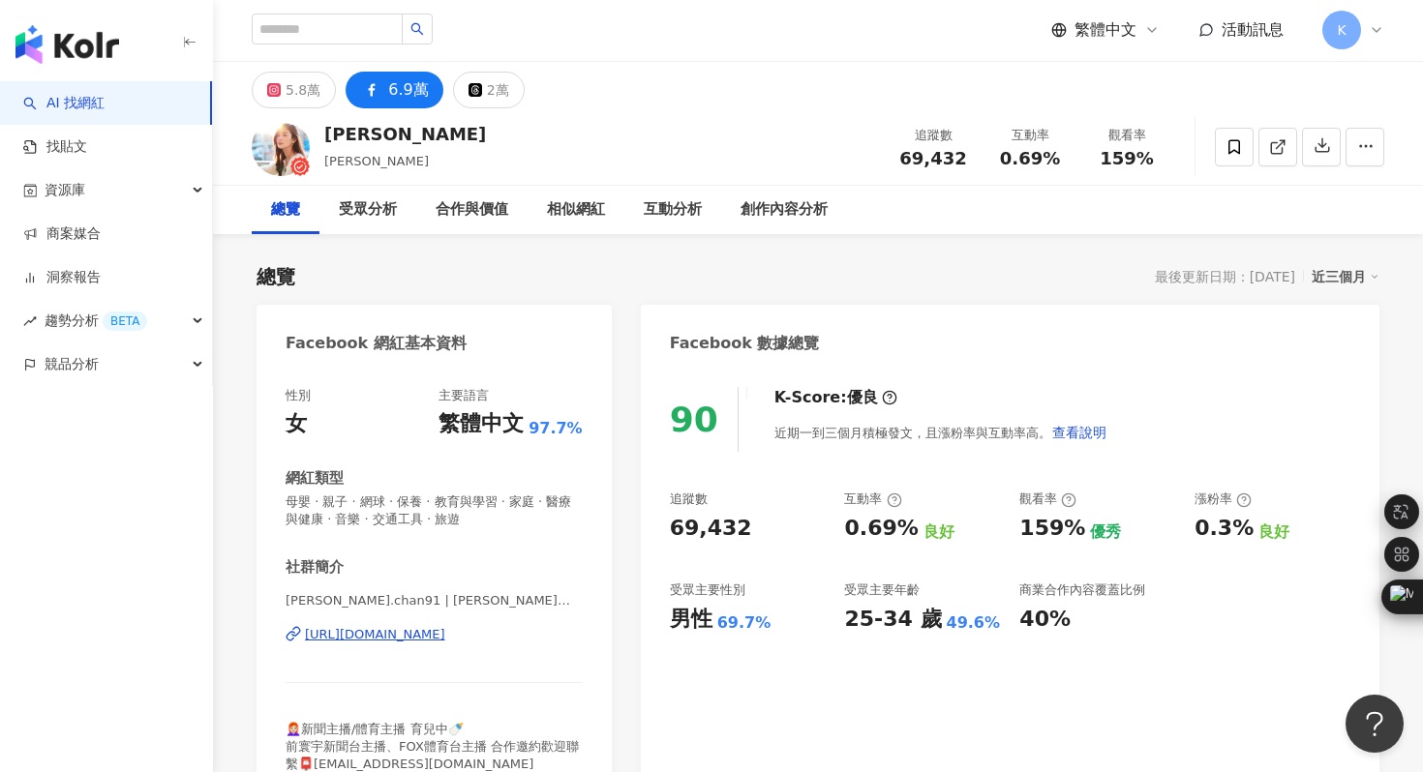
click at [393, 634] on div "https://www.facebook.com/813773215377006" at bounding box center [375, 634] width 140 height 17
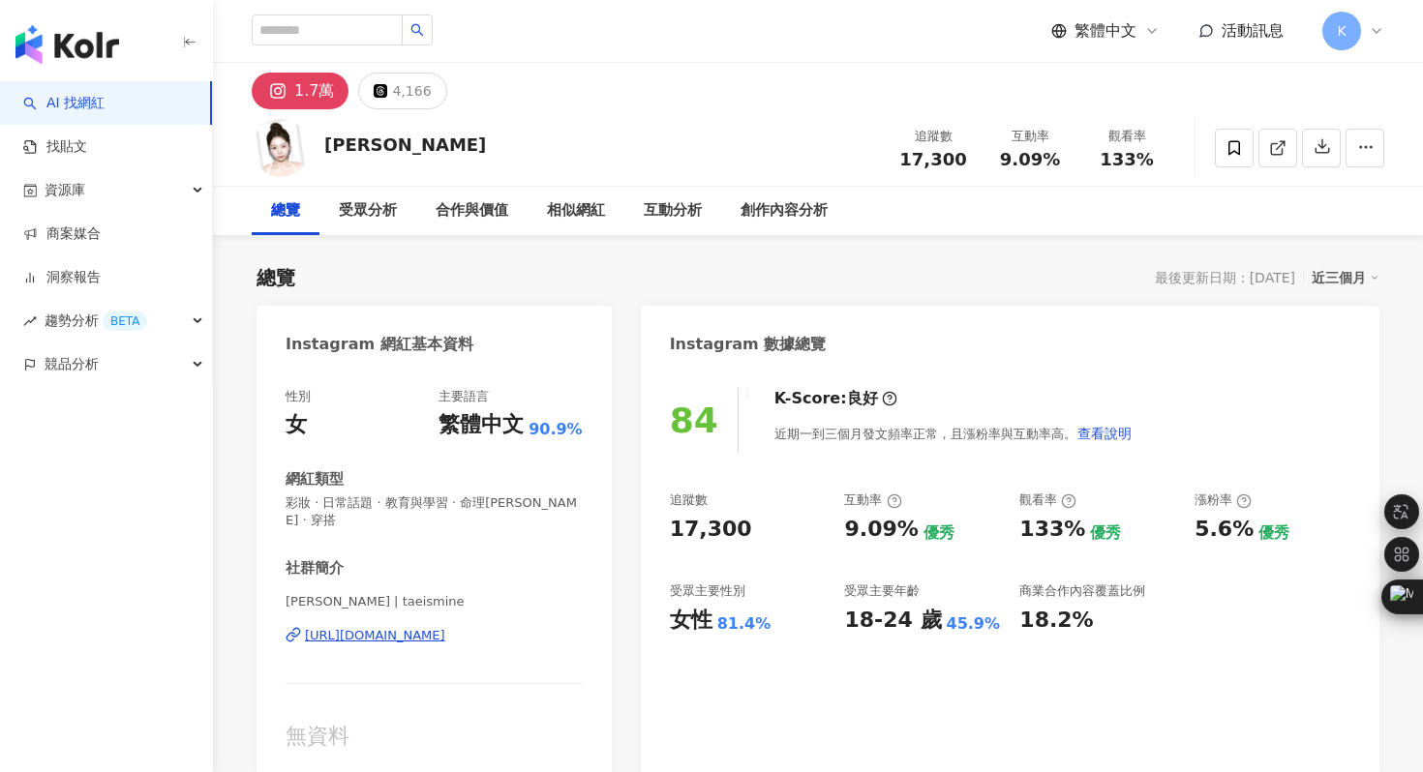
click at [445, 627] on div "[URL][DOMAIN_NAME]" at bounding box center [375, 635] width 140 height 17
click at [324, 20] on input "search" at bounding box center [327, 30] width 151 height 31
type input "*"
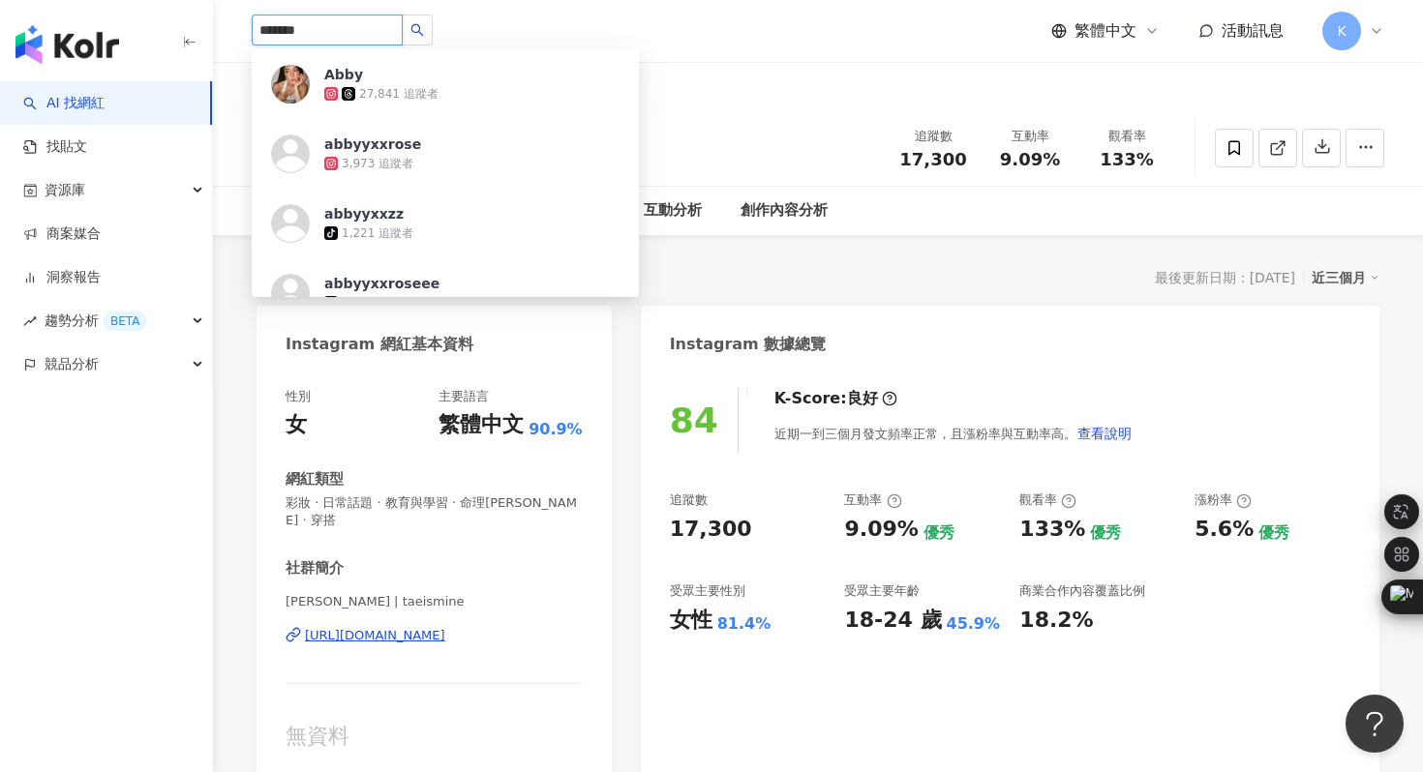
type input "********"
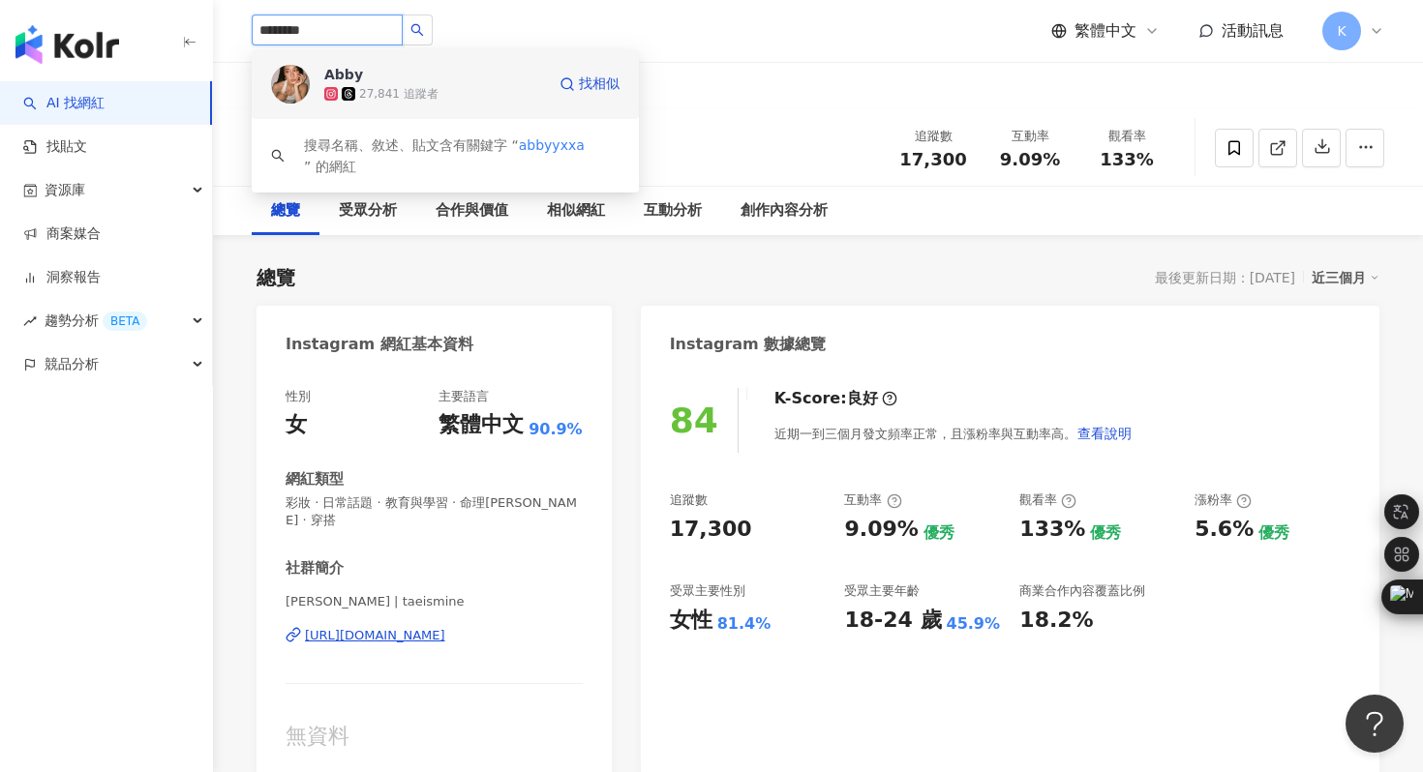
click at [285, 72] on img at bounding box center [290, 84] width 39 height 39
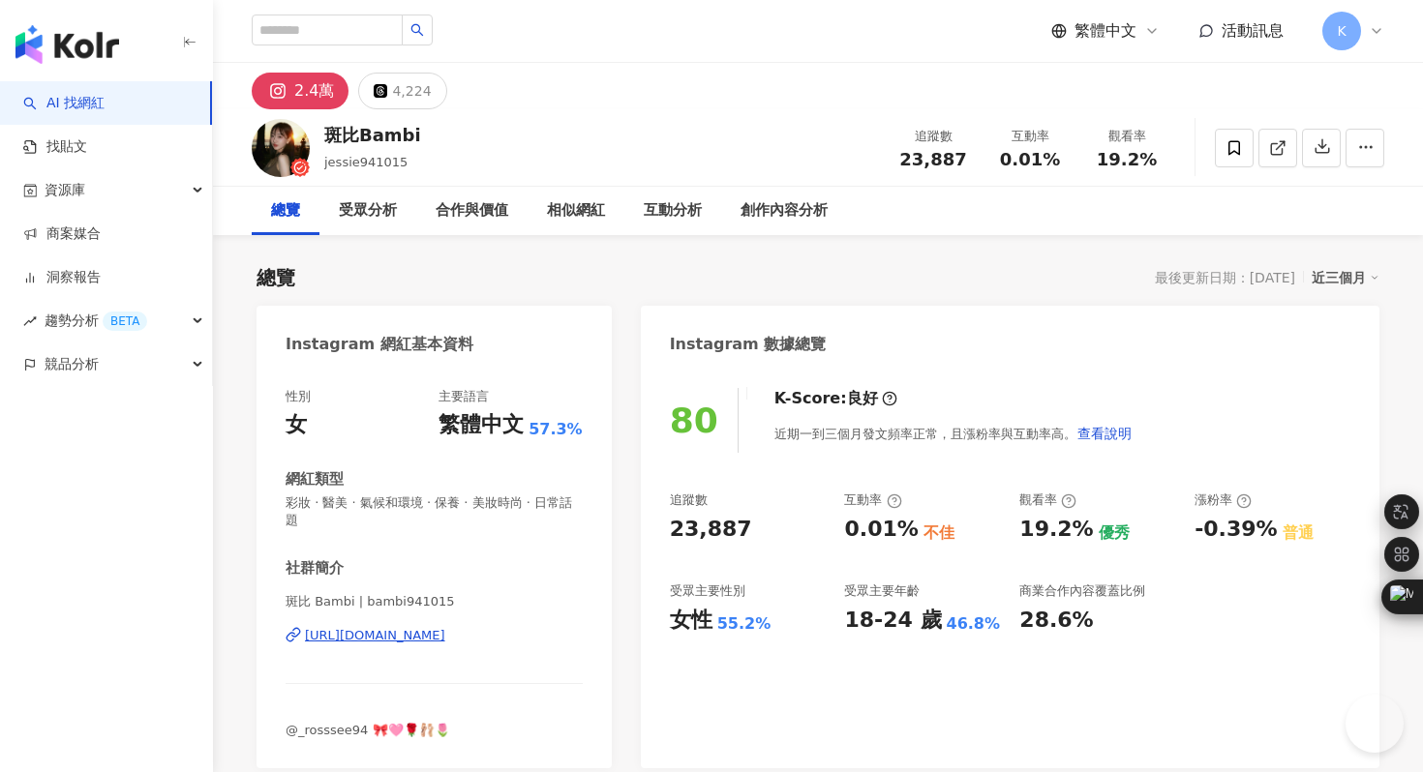
click at [445, 627] on div "https://www.instagram.com/bambi941015/" at bounding box center [375, 635] width 140 height 17
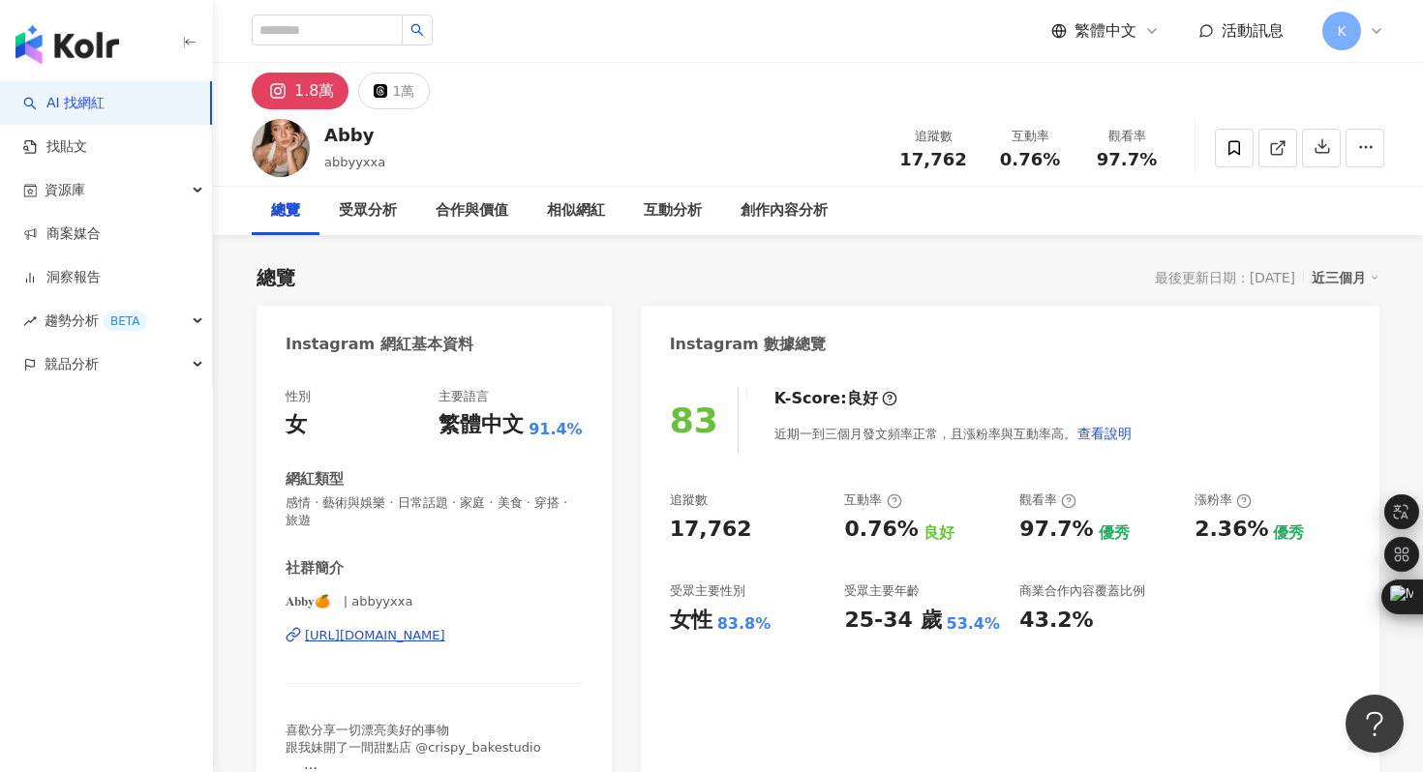
click at [445, 634] on div "[URL][DOMAIN_NAME]" at bounding box center [375, 635] width 140 height 17
click at [339, 40] on input "search" at bounding box center [327, 30] width 151 height 31
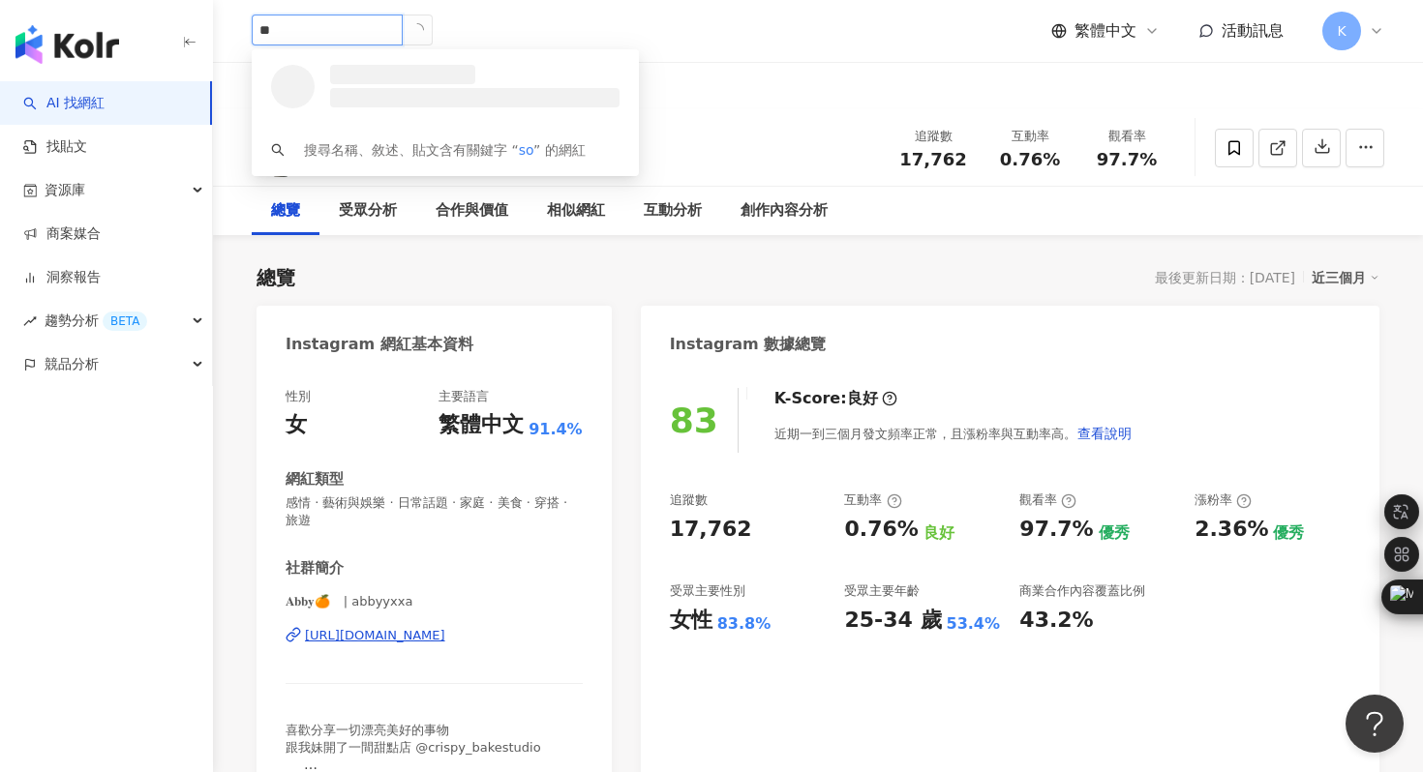
type input "*"
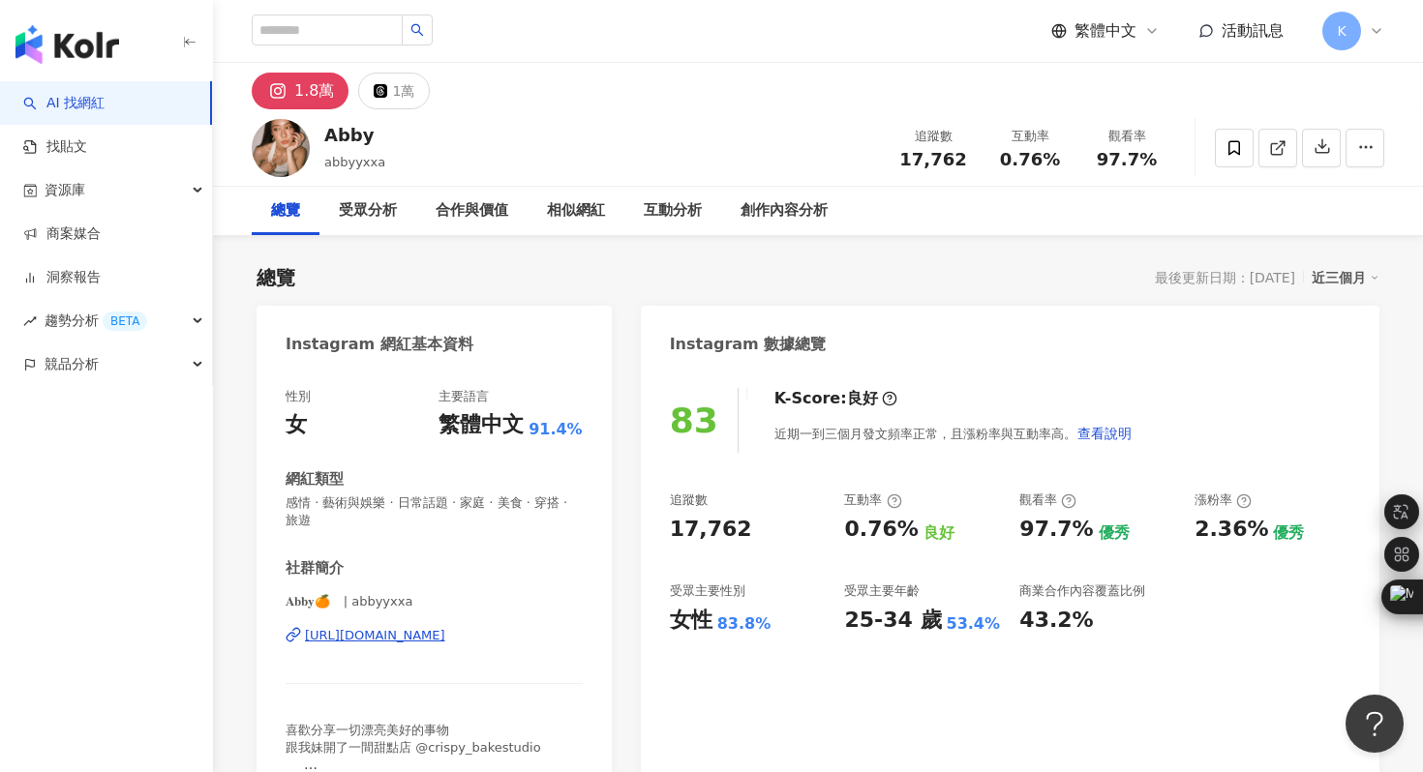
click at [89, 22] on div "button" at bounding box center [106, 40] width 213 height 81
click at [93, 44] on img "button" at bounding box center [67, 44] width 104 height 39
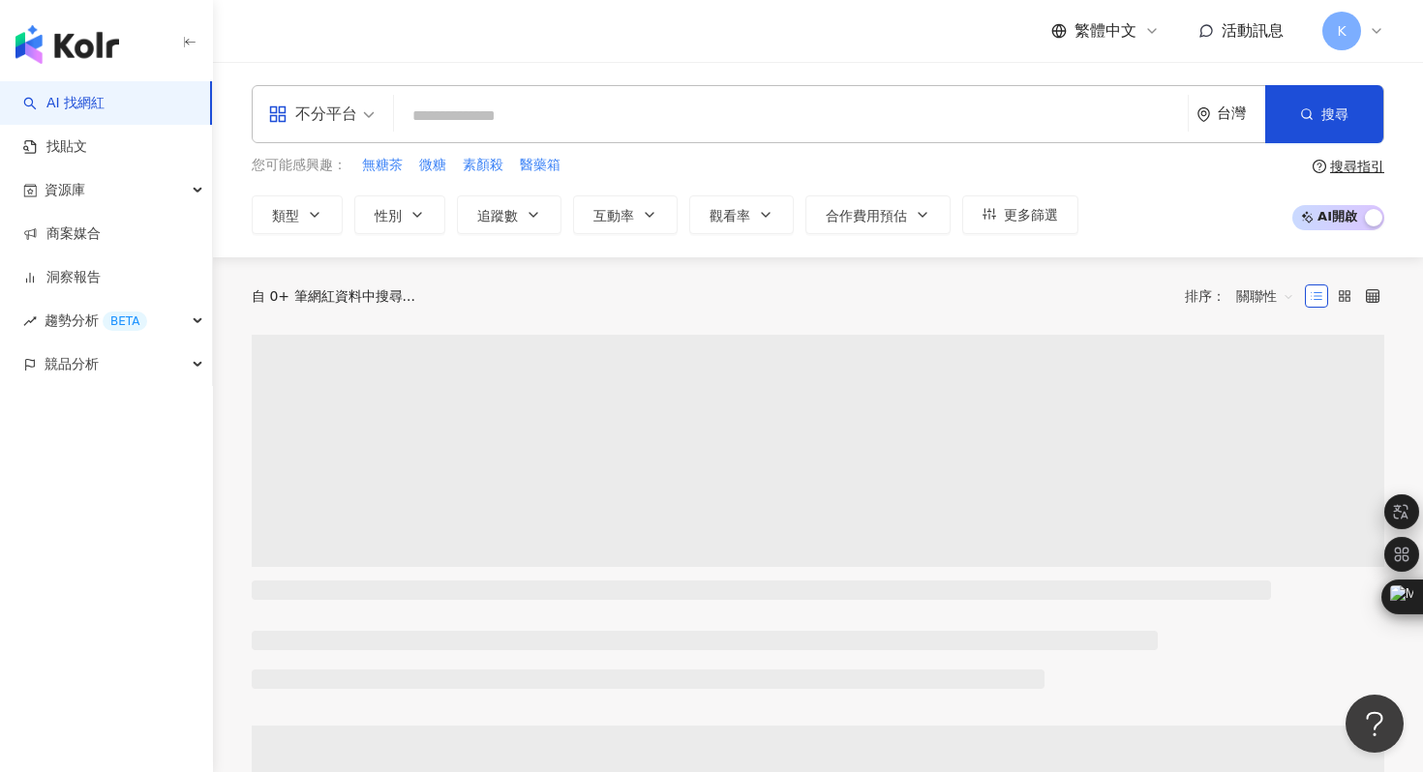
click at [347, 99] on div "不分平台" at bounding box center [312, 114] width 89 height 31
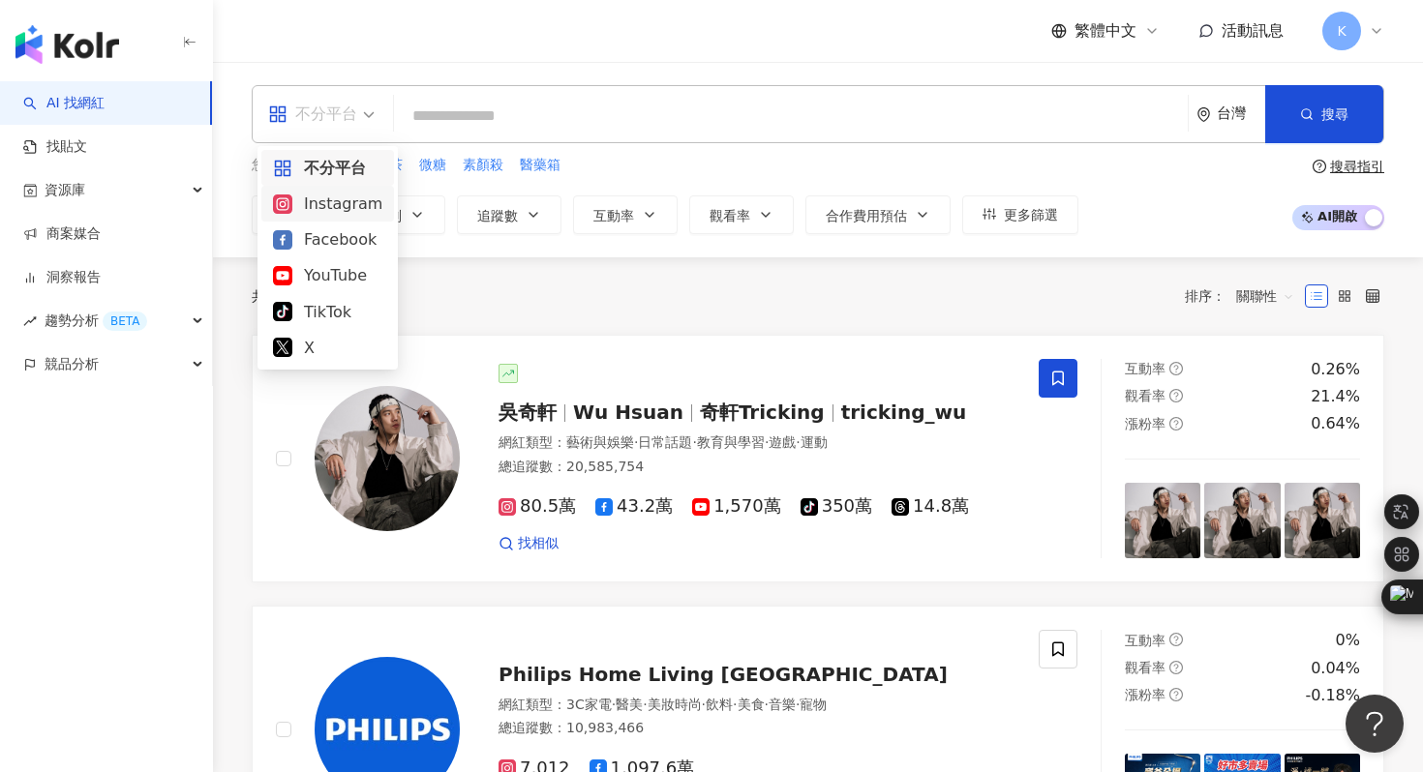
click at [340, 197] on div "Instagram" at bounding box center [327, 204] width 109 height 24
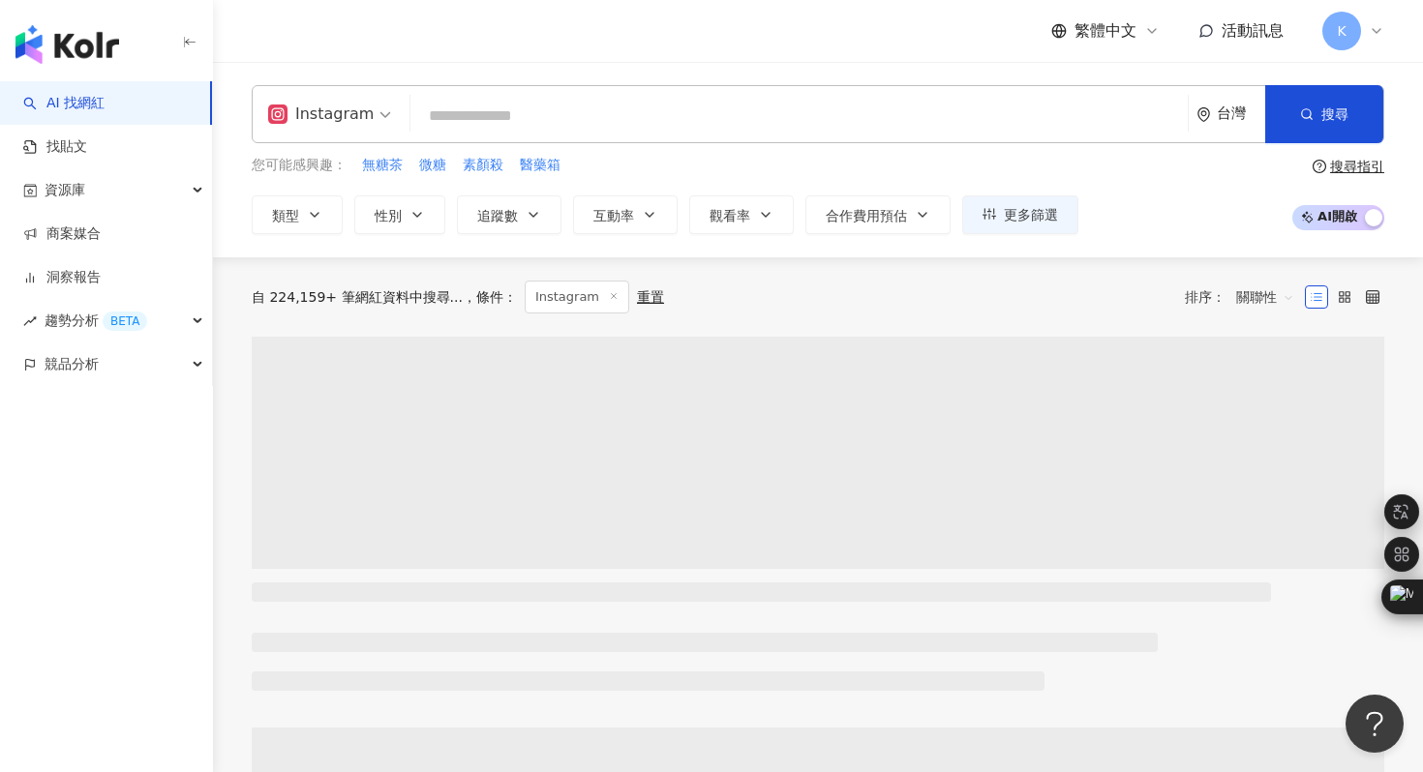
click at [595, 87] on div "ig Instagram 台灣 搜尋" at bounding box center [818, 114] width 1133 height 58
click at [488, 222] on span "追蹤數" at bounding box center [497, 215] width 41 height 15
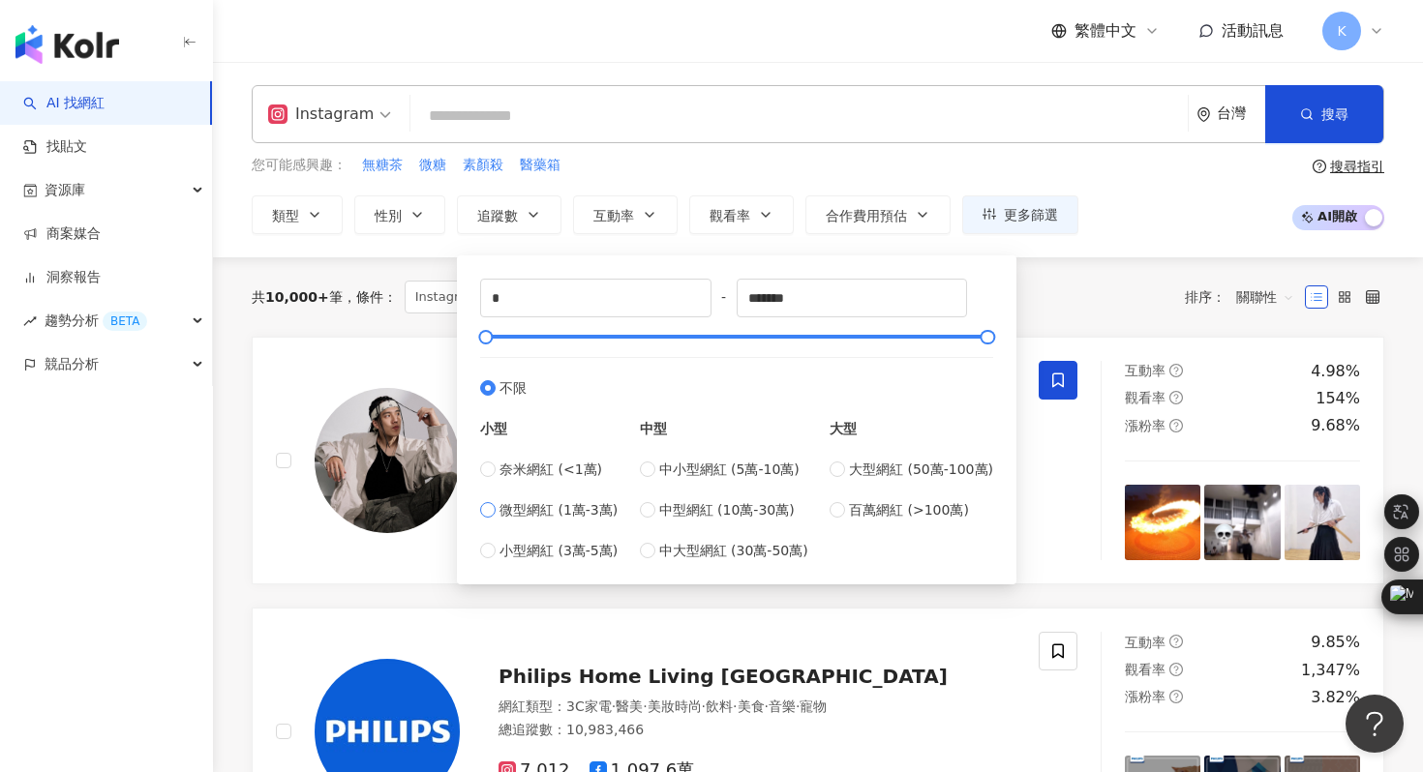
click at [583, 511] on span "微型網紅 (1萬-3萬)" at bounding box center [558, 509] width 118 height 21
type input "*****"
click at [1088, 260] on div "共 10,000+ 筆 條件 ： Instagram 重置 排序： 關聯性" at bounding box center [818, 296] width 1133 height 79
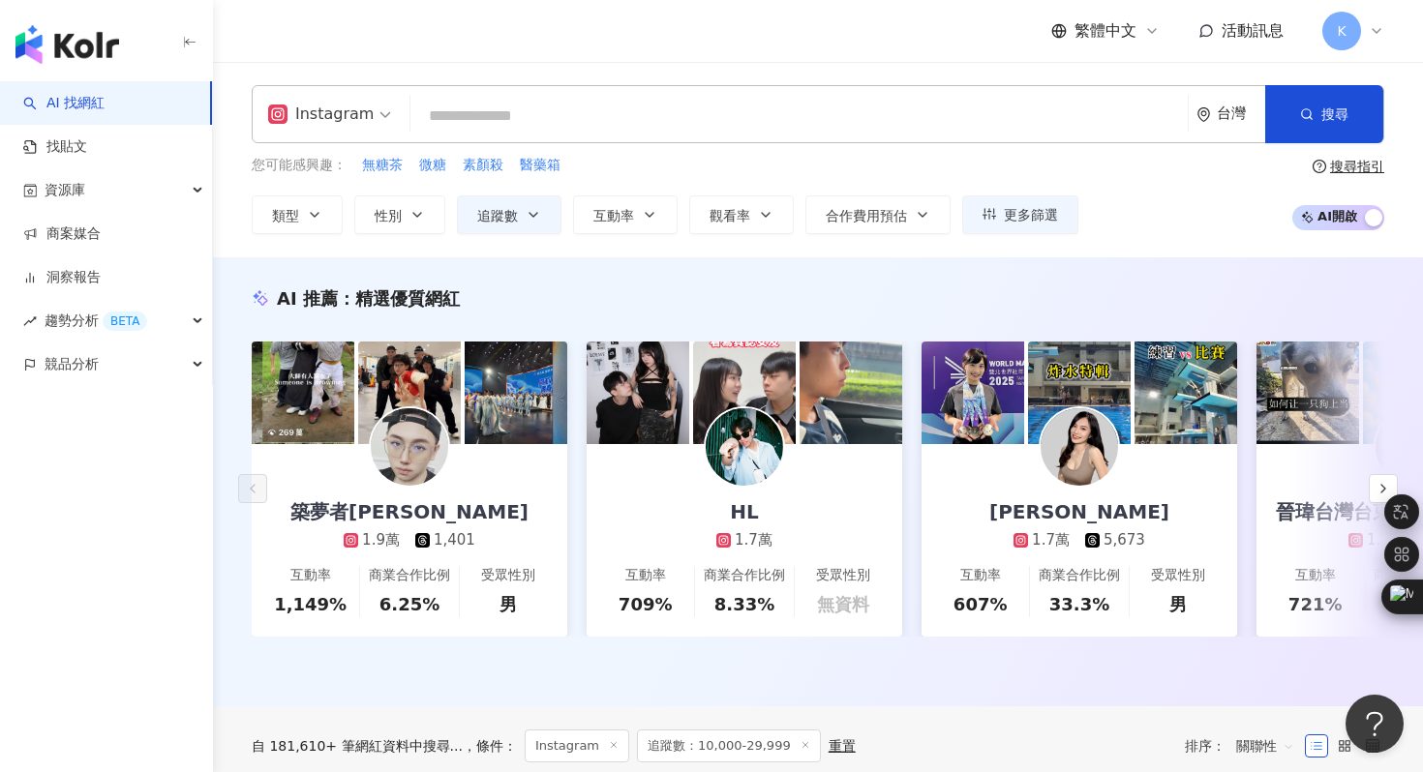
click at [491, 121] on input "search" at bounding box center [799, 116] width 762 height 37
type input "*"
click at [404, 206] on button "性別" at bounding box center [399, 215] width 91 height 39
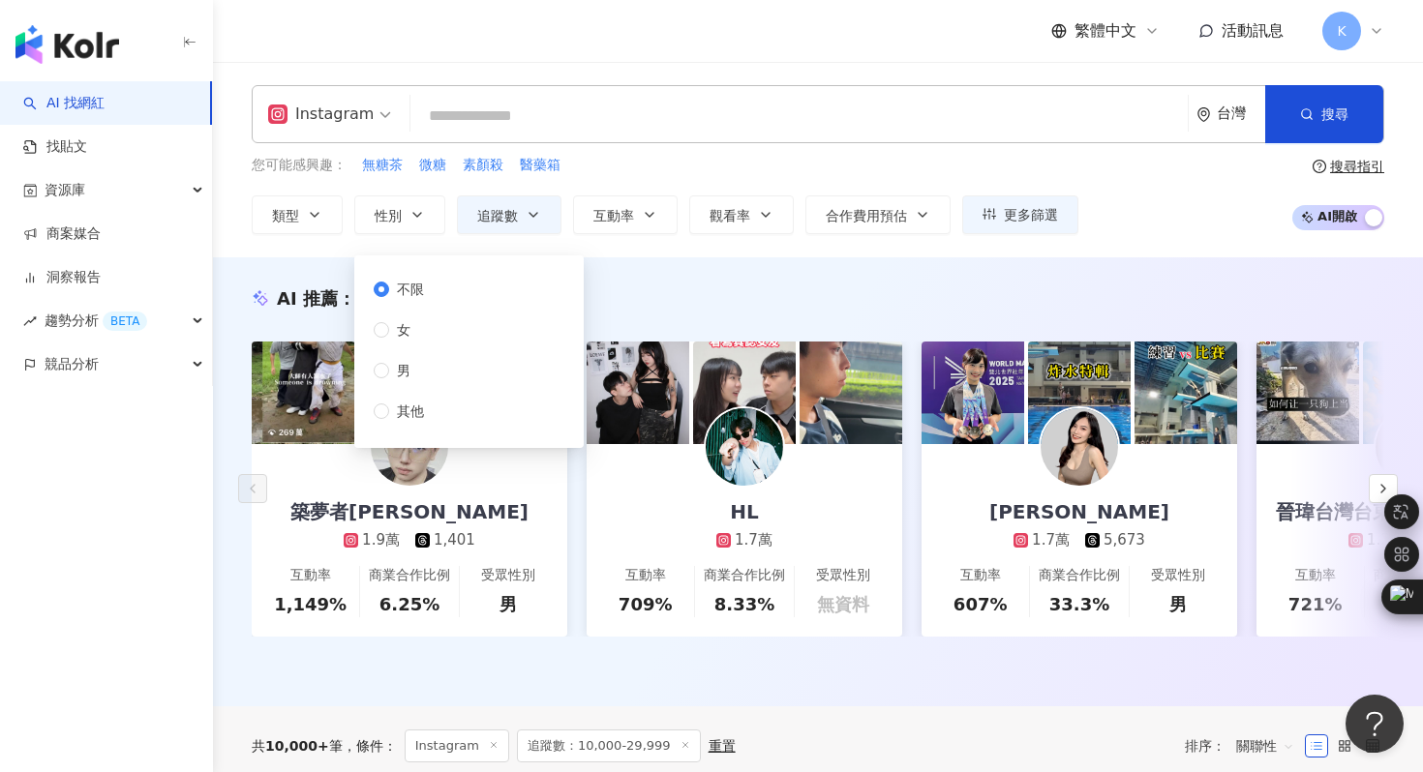
click at [433, 317] on div "不限 女 男 其他" at bounding box center [407, 350] width 66 height 143
click at [388, 340] on label "女" at bounding box center [403, 329] width 58 height 21
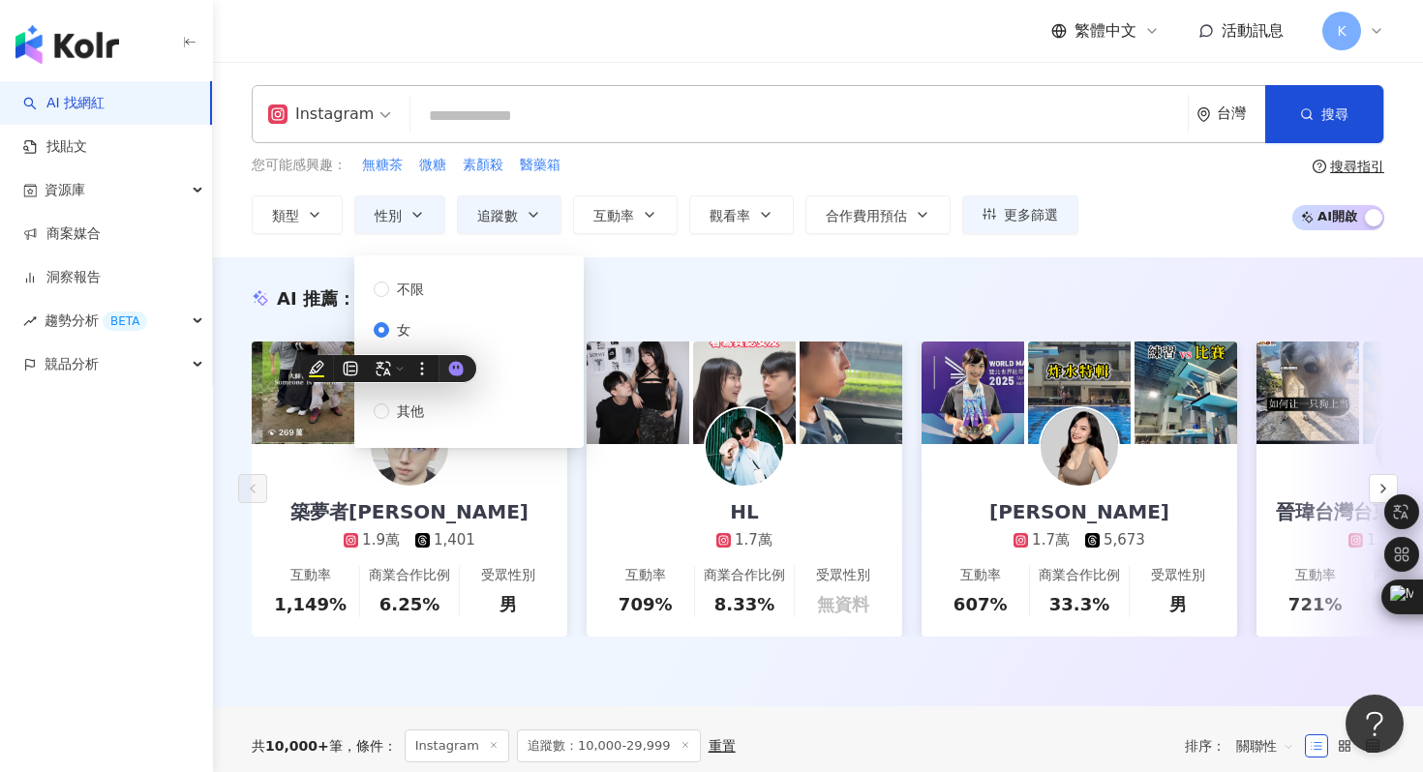
click at [699, 281] on div "AI 推薦 ： 精選優質網紅 築夢者杰哥 1.9萬 1,401 互動率 1,149% 商業合作比例 6.25% 受眾性別 男 HL 1.7萬 互動率 709%…" at bounding box center [818, 481] width 1210 height 449
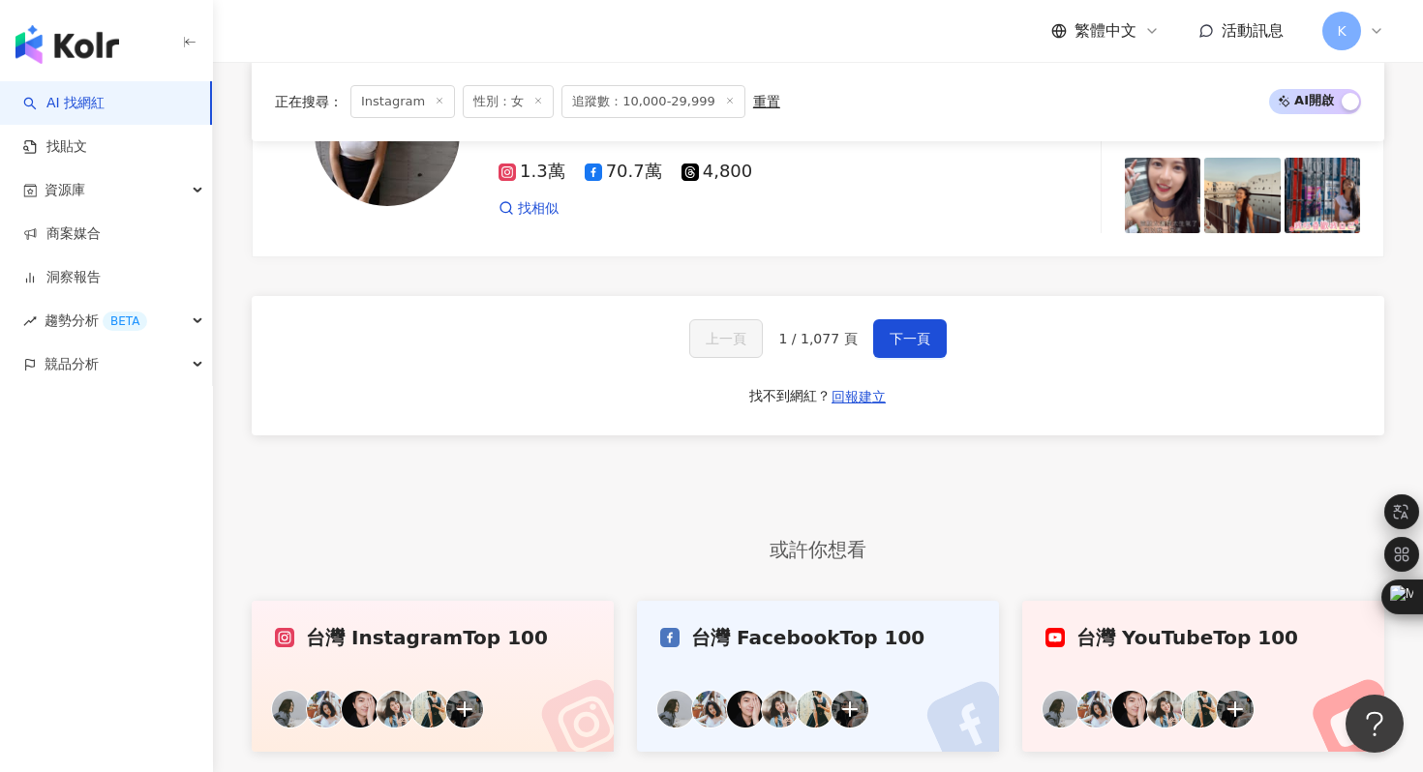
scroll to position [3928, 0]
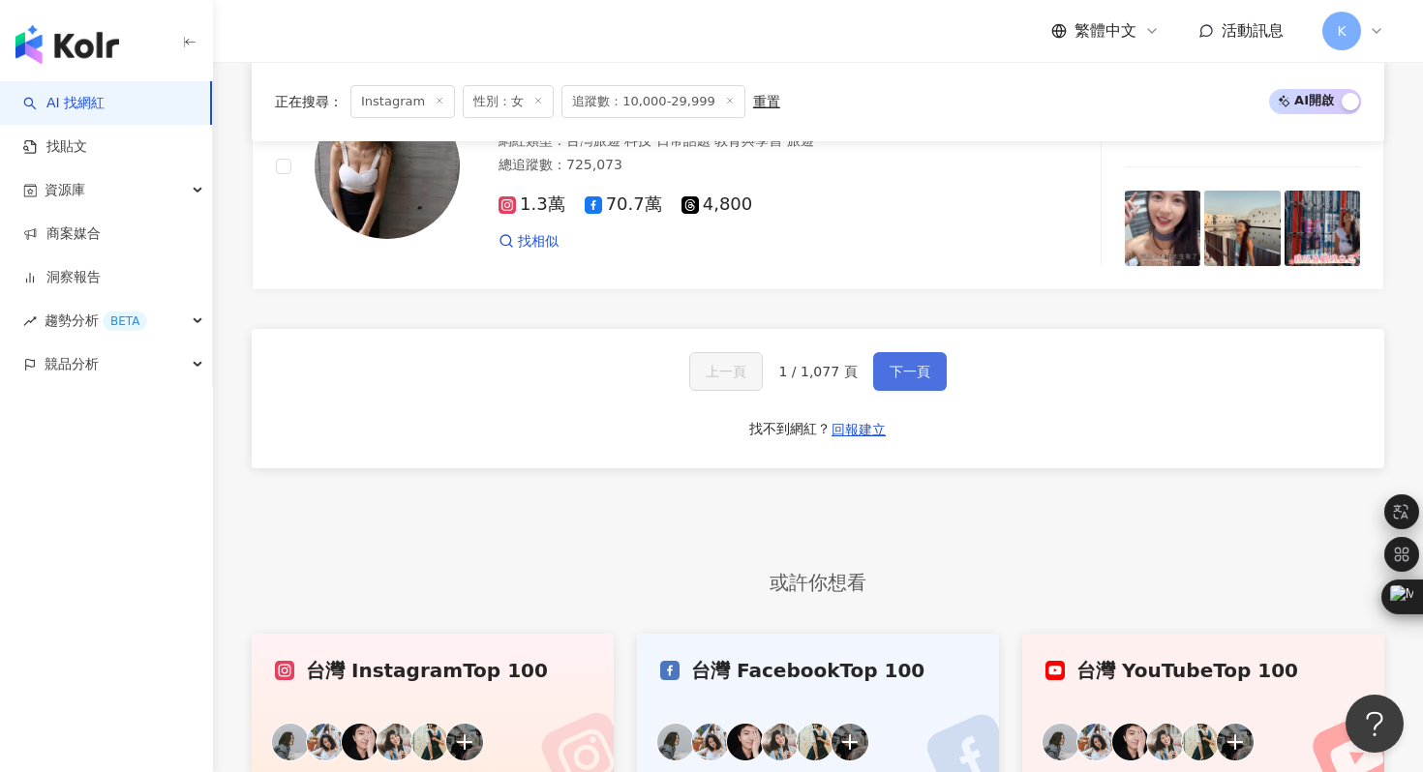
click at [899, 364] on span "下一頁" at bounding box center [910, 371] width 41 height 15
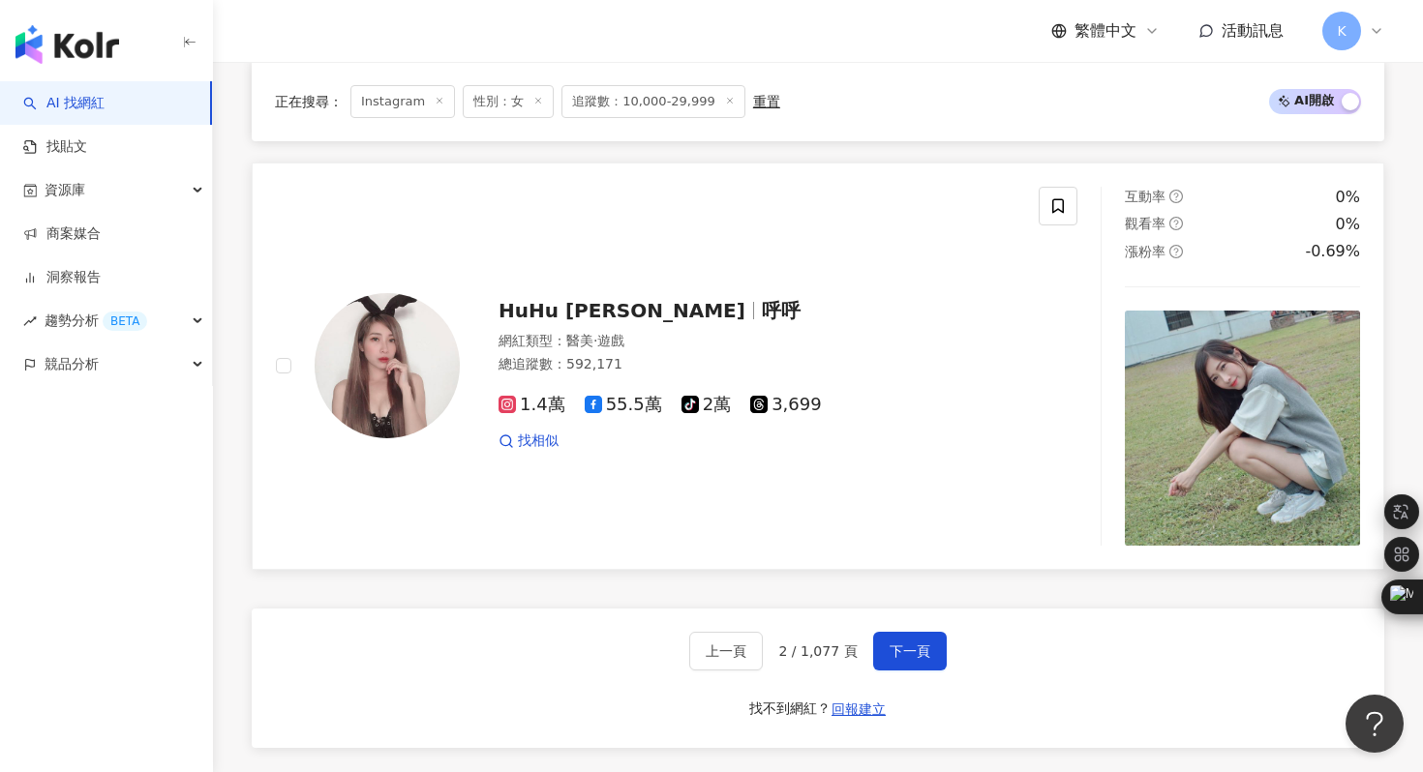
scroll to position [4054, 0]
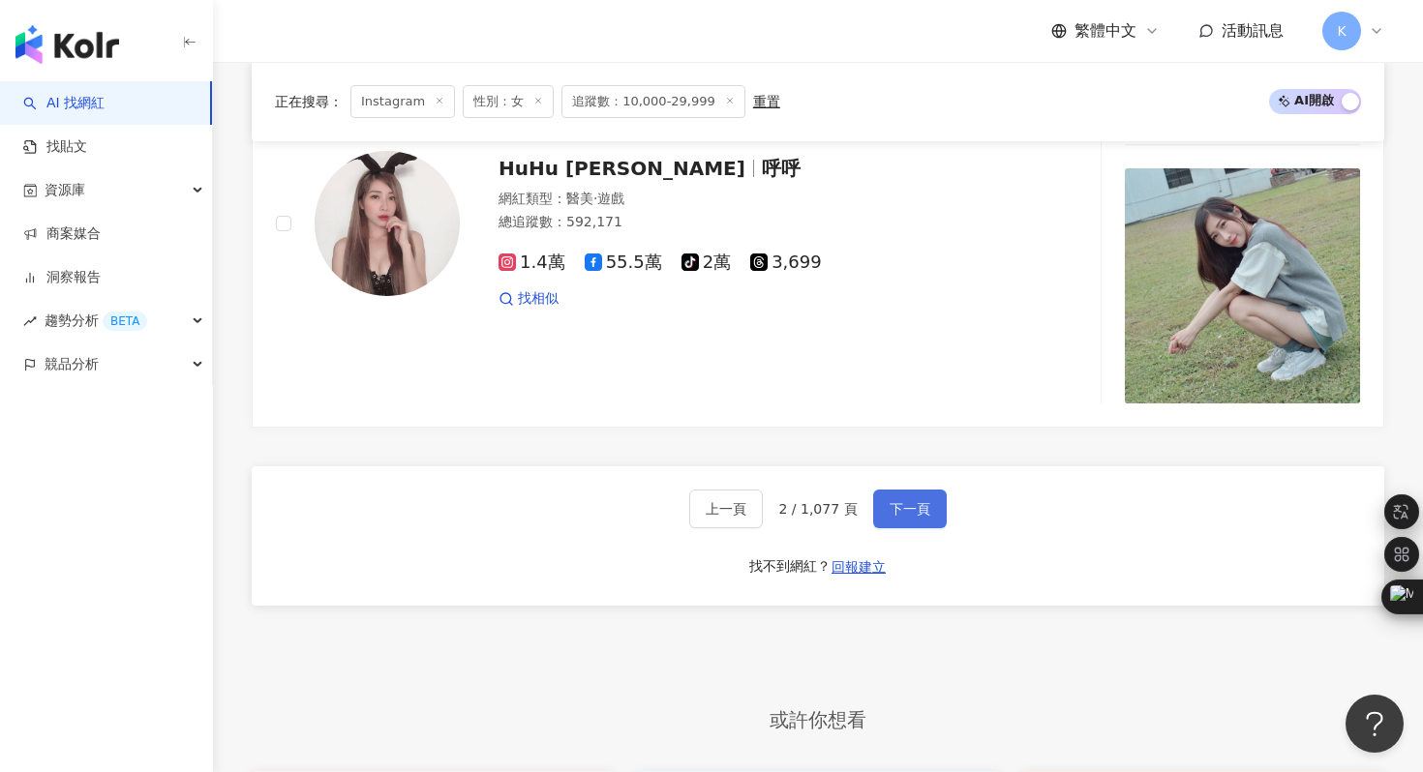
click at [918, 501] on span "下一頁" at bounding box center [910, 508] width 41 height 15
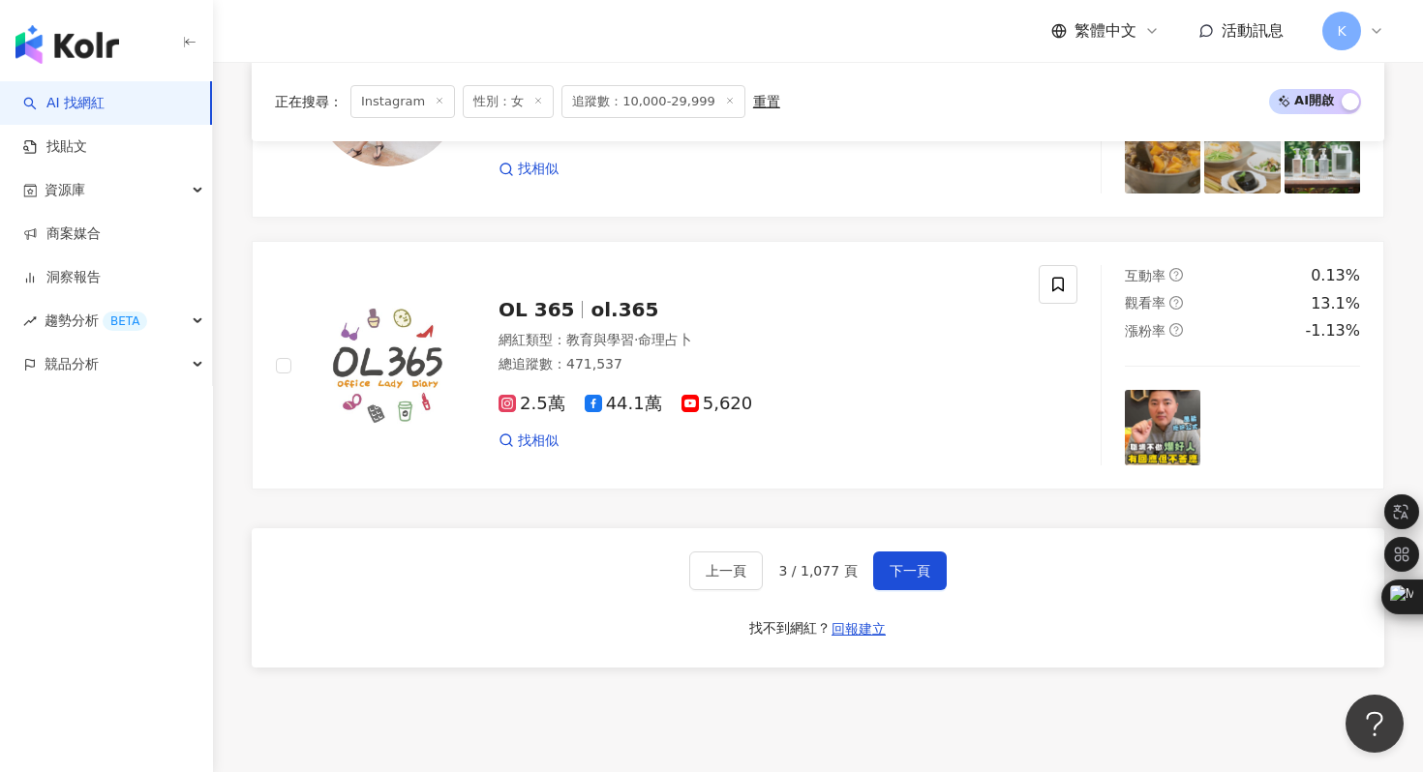
scroll to position [3614, 0]
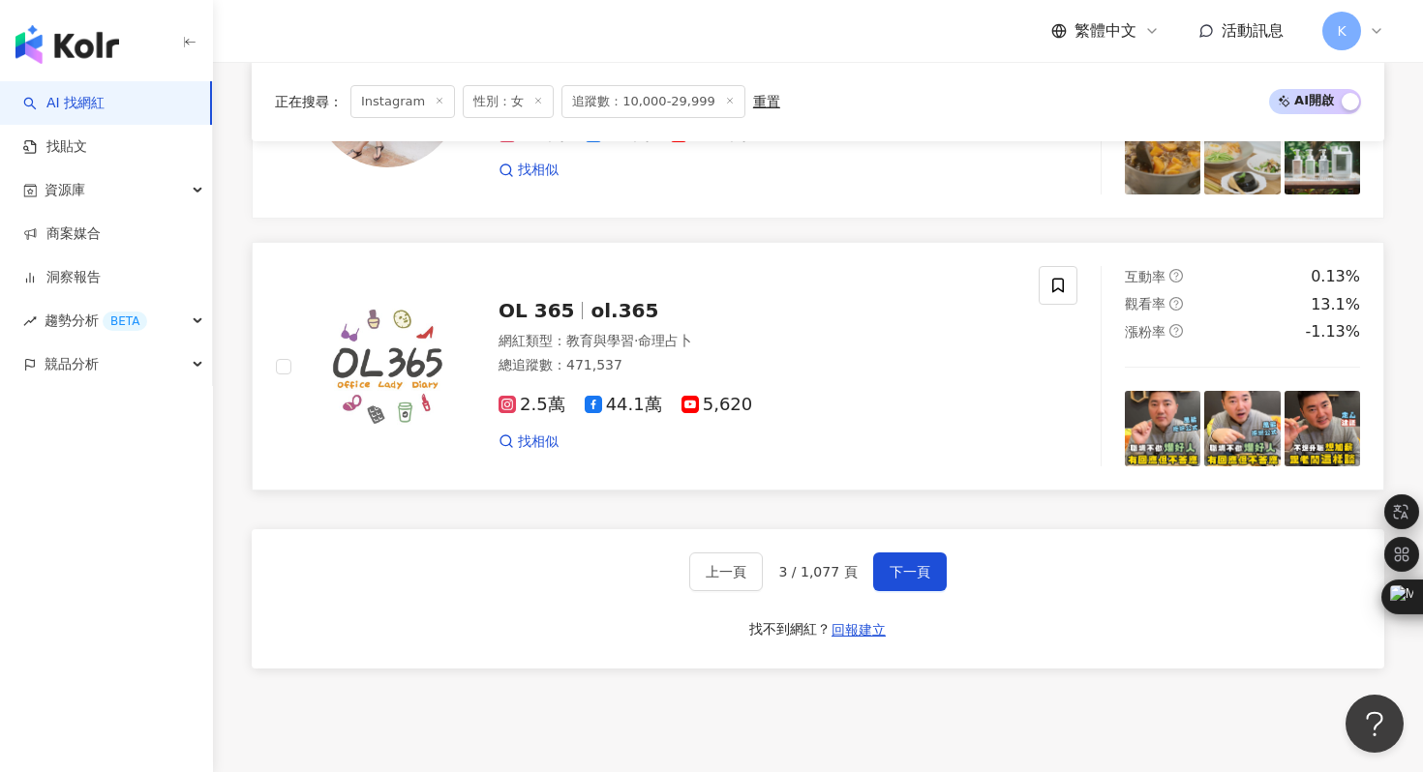
click at [639, 435] on div "OL 365 ol.365 網紅類型 ： 教育與學習 · 命理占卜 總追蹤數 ： 471,537 2.5萬 44.1萬 5,620 找相似" at bounding box center [657, 366] width 763 height 200
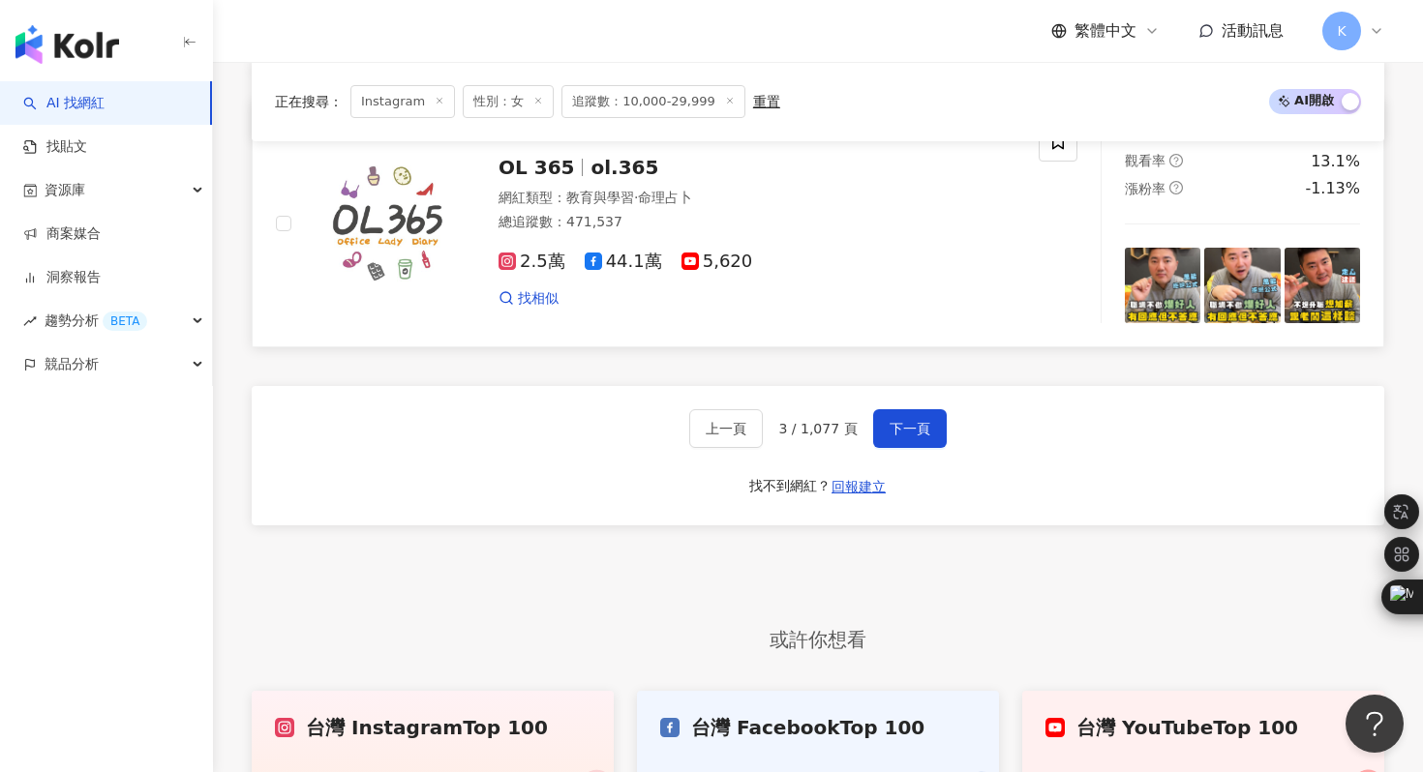
scroll to position [3749, 0]
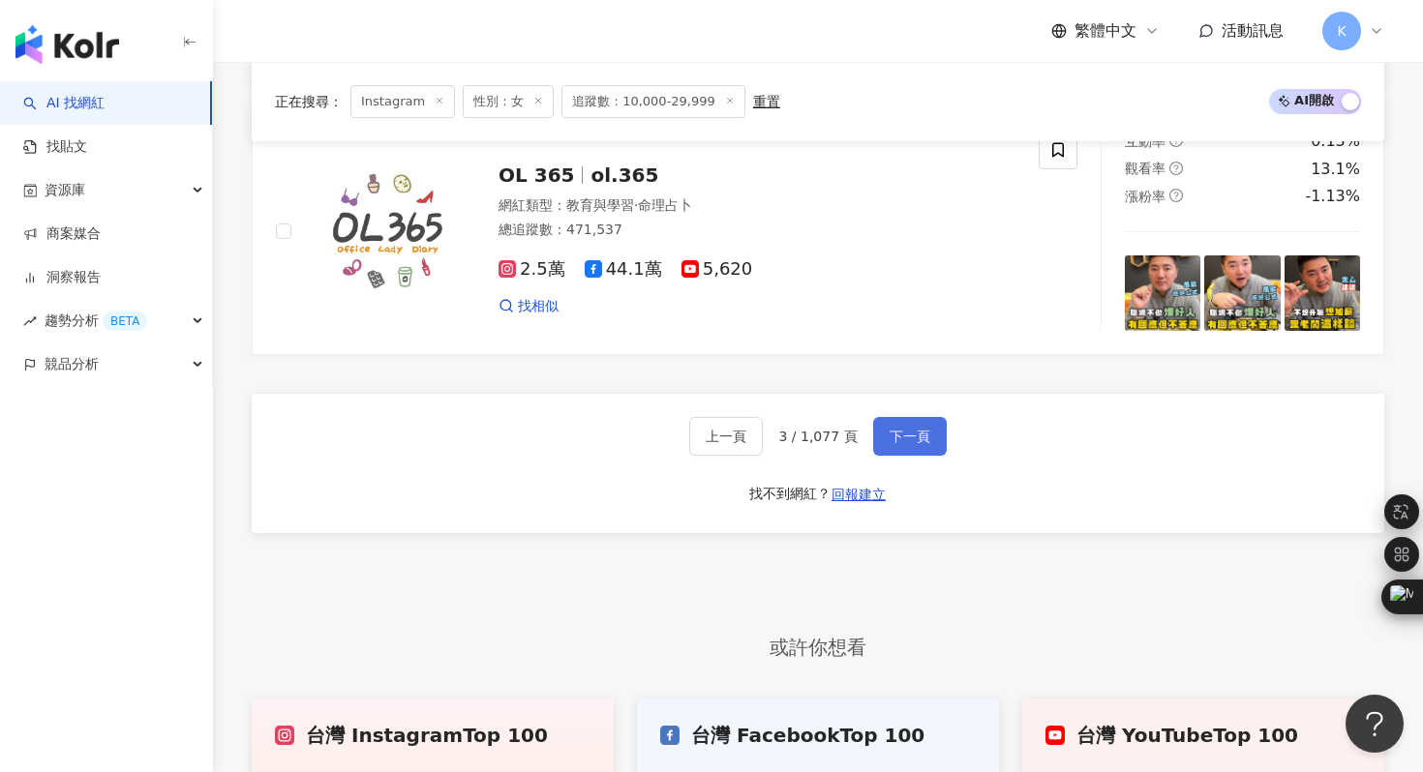
click at [905, 429] on span "下一頁" at bounding box center [910, 436] width 41 height 15
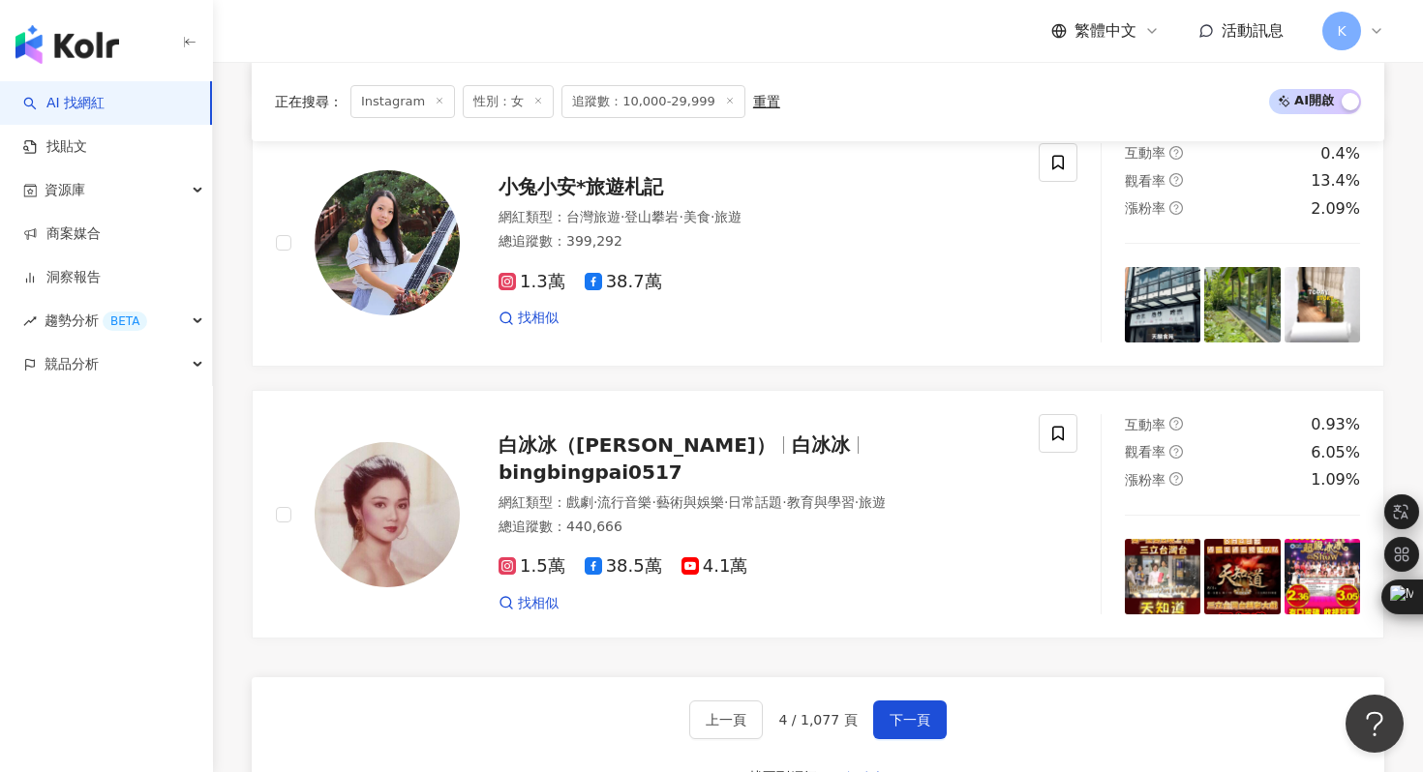
scroll to position [3455, 0]
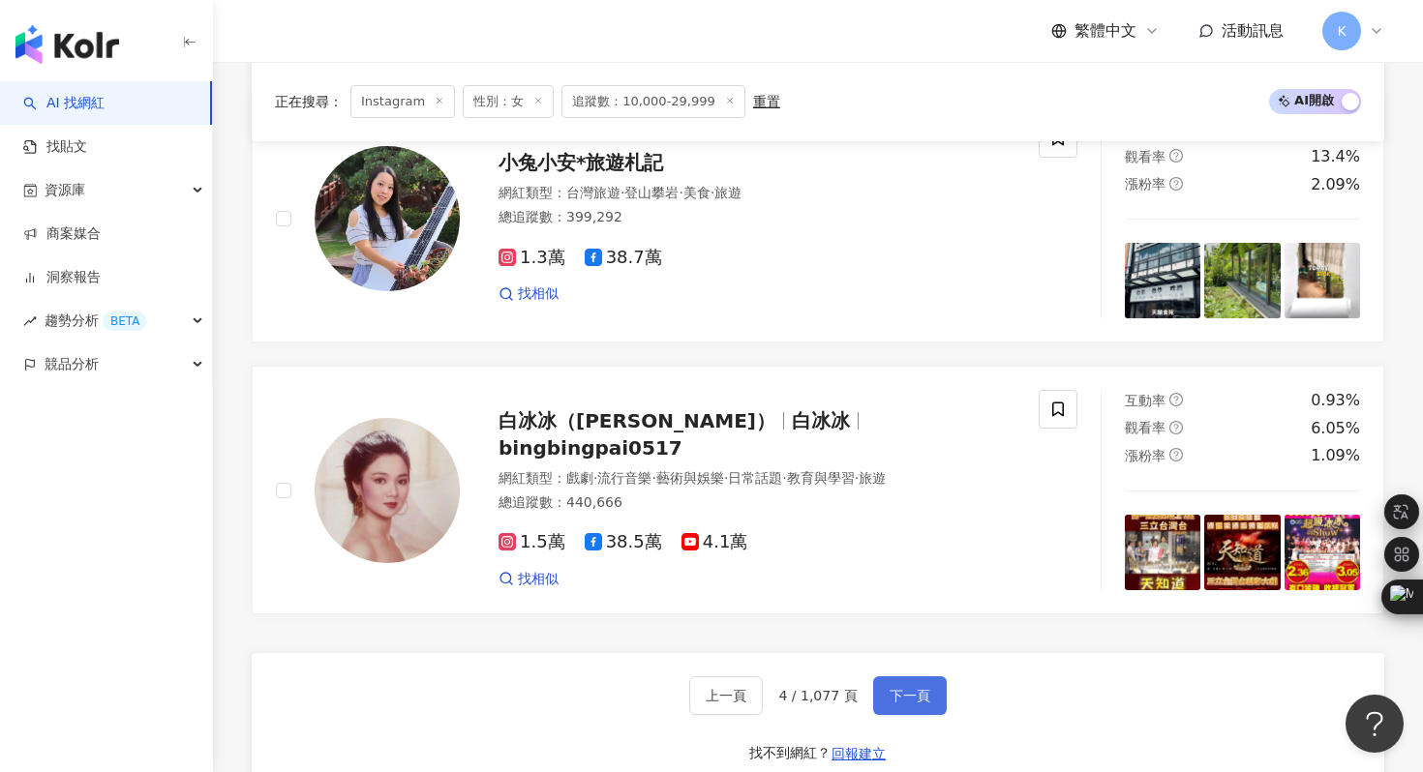
click at [899, 688] on span "下一頁" at bounding box center [910, 695] width 41 height 15
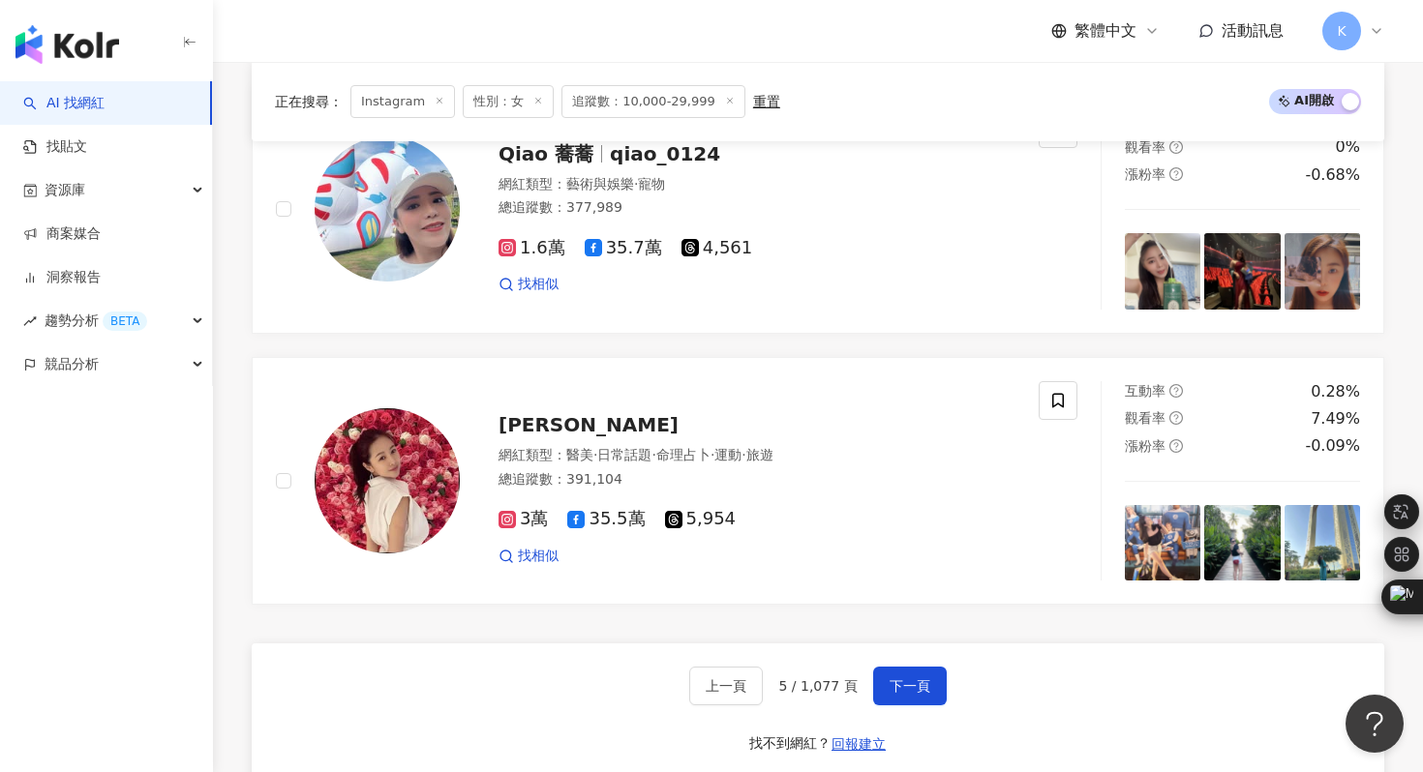
scroll to position [3728, 0]
